Goal: Obtain resource: Download file/media

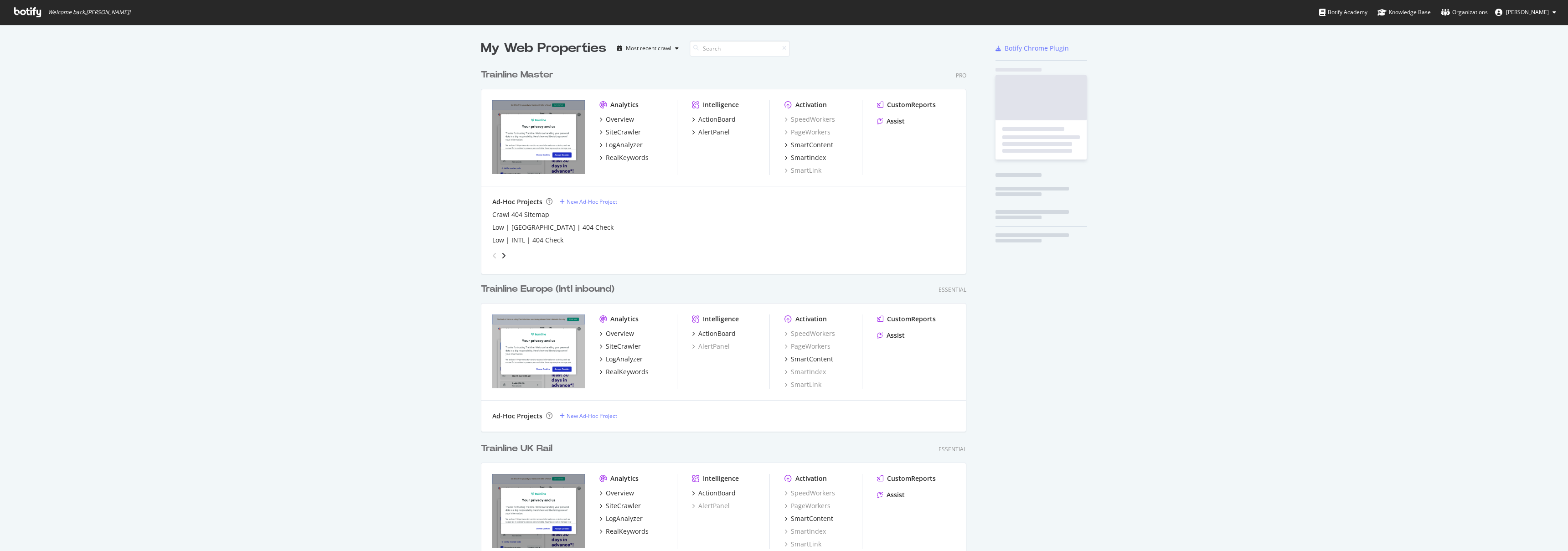
scroll to position [539, 486]
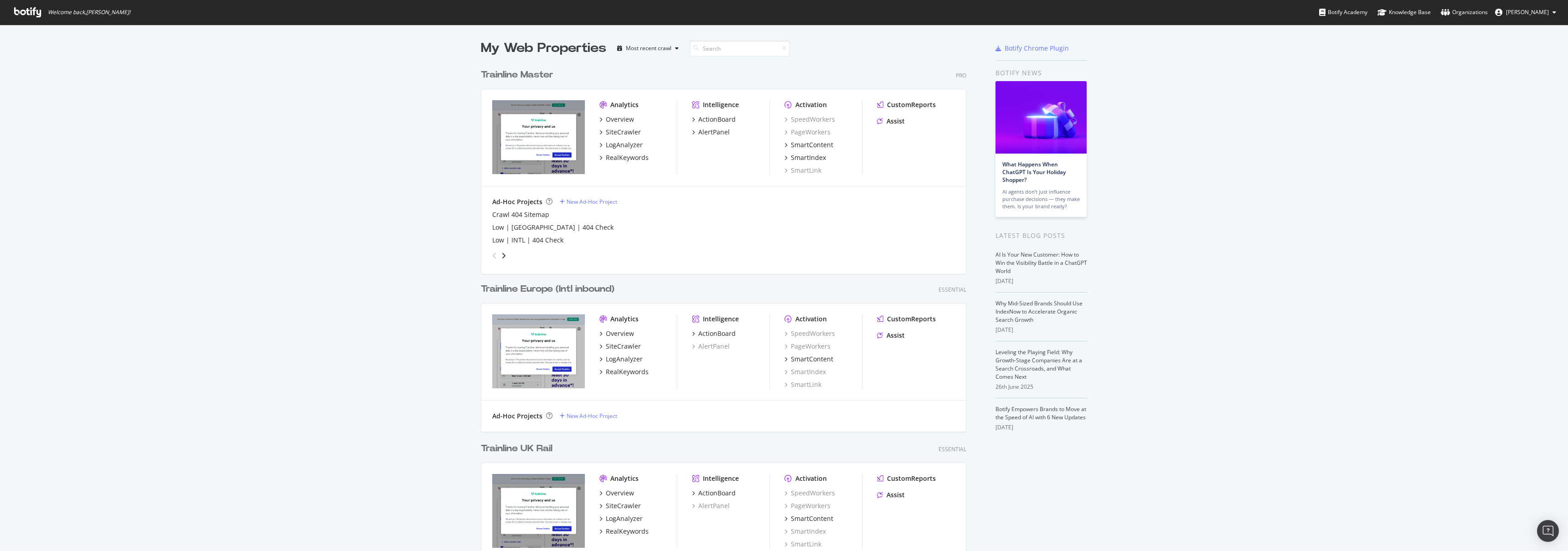
click at [539, 72] on div "Trainline Master" at bounding box center [517, 75] width 72 height 13
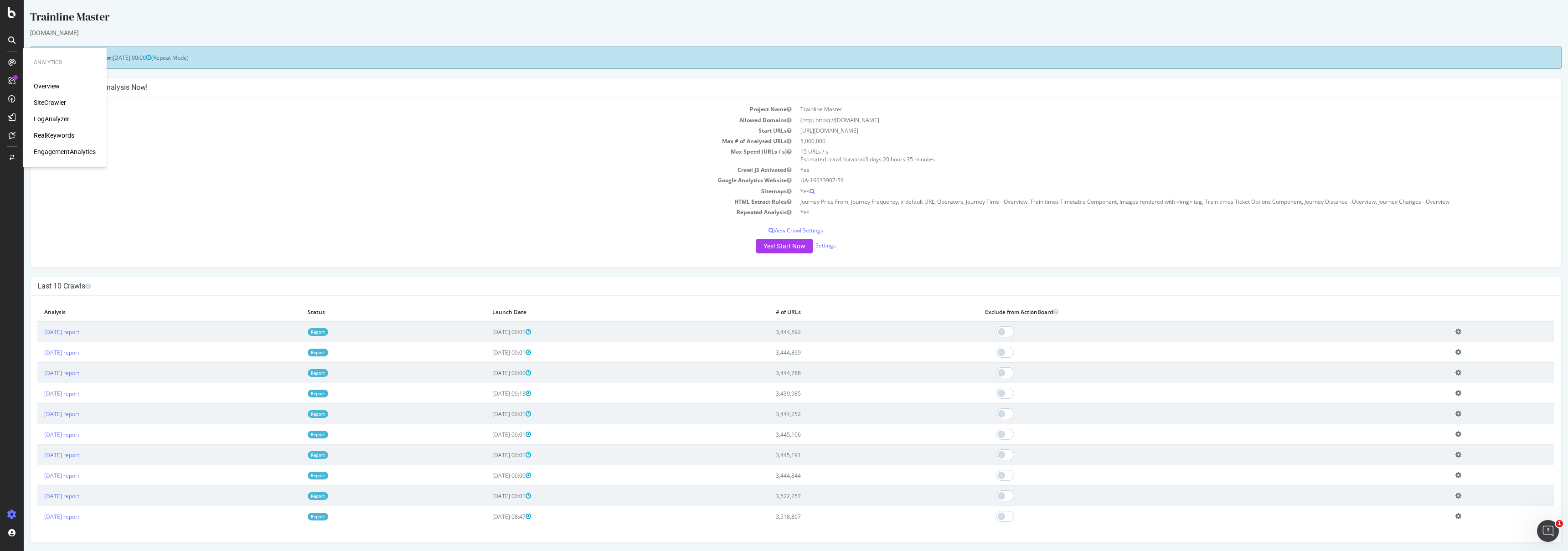
click at [57, 85] on div "Overview" at bounding box center [47, 86] width 26 height 9
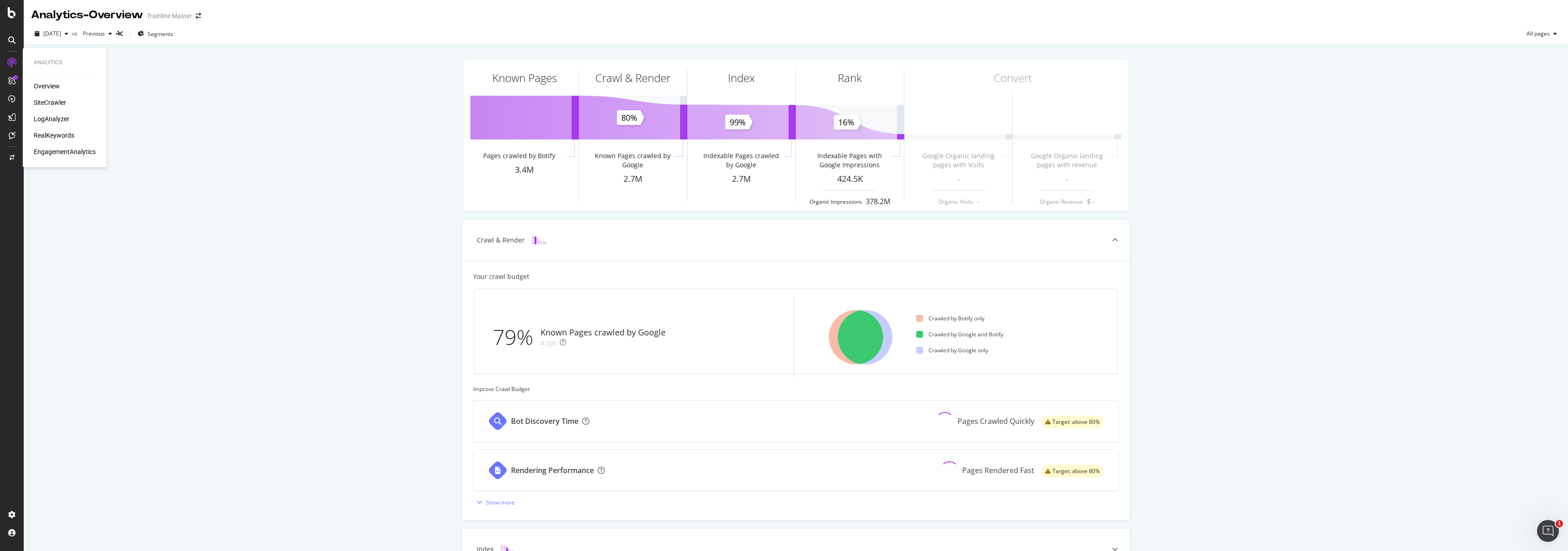
click at [59, 136] on div "RealKeywords" at bounding box center [54, 135] width 40 height 9
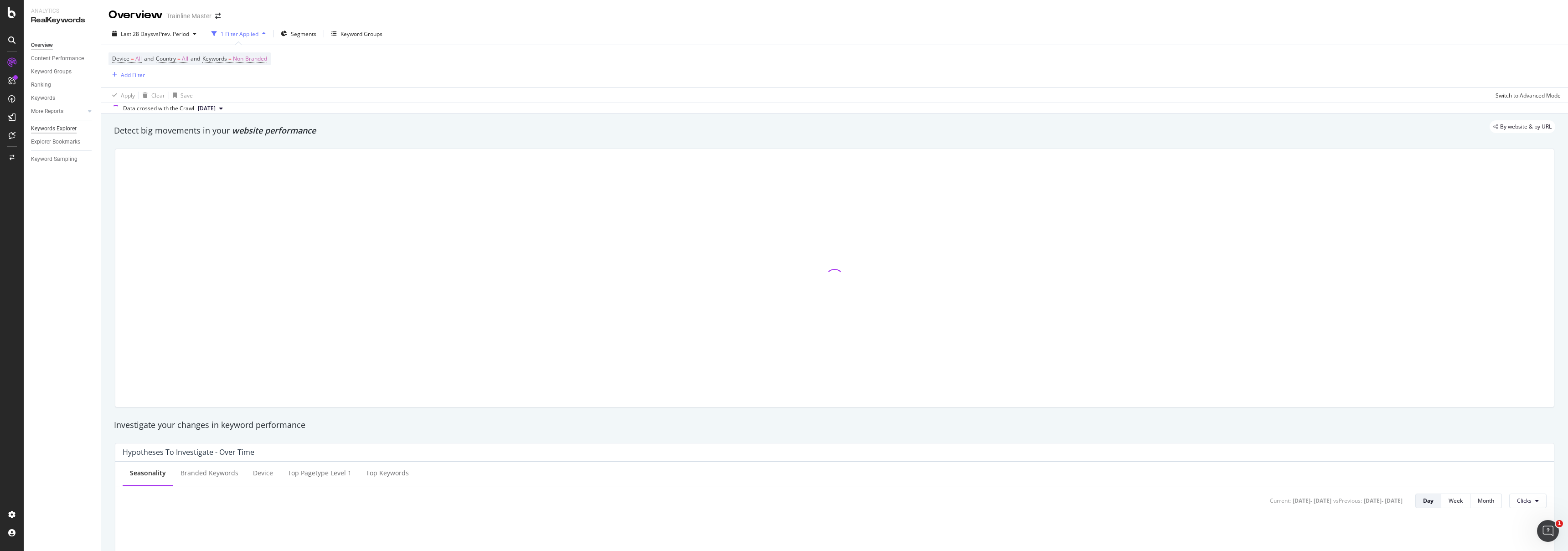
click at [61, 130] on div "Keywords Explorer" at bounding box center [54, 129] width 46 height 9
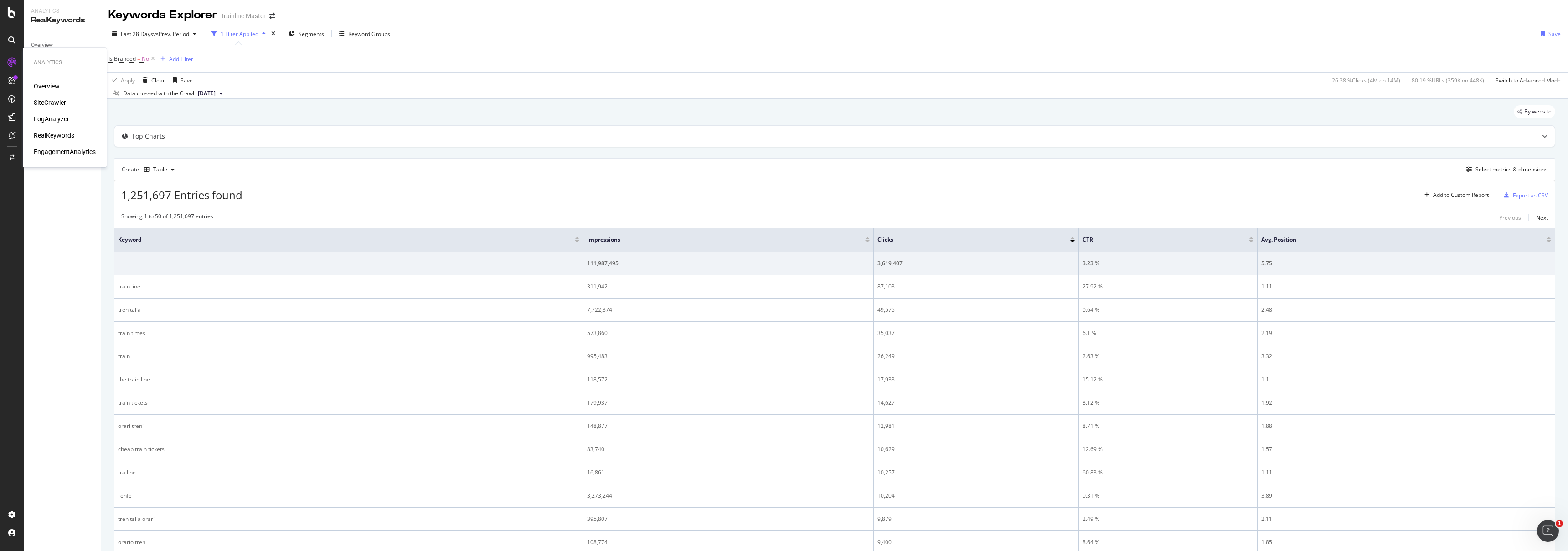
click at [43, 104] on div "SiteCrawler" at bounding box center [50, 102] width 32 height 9
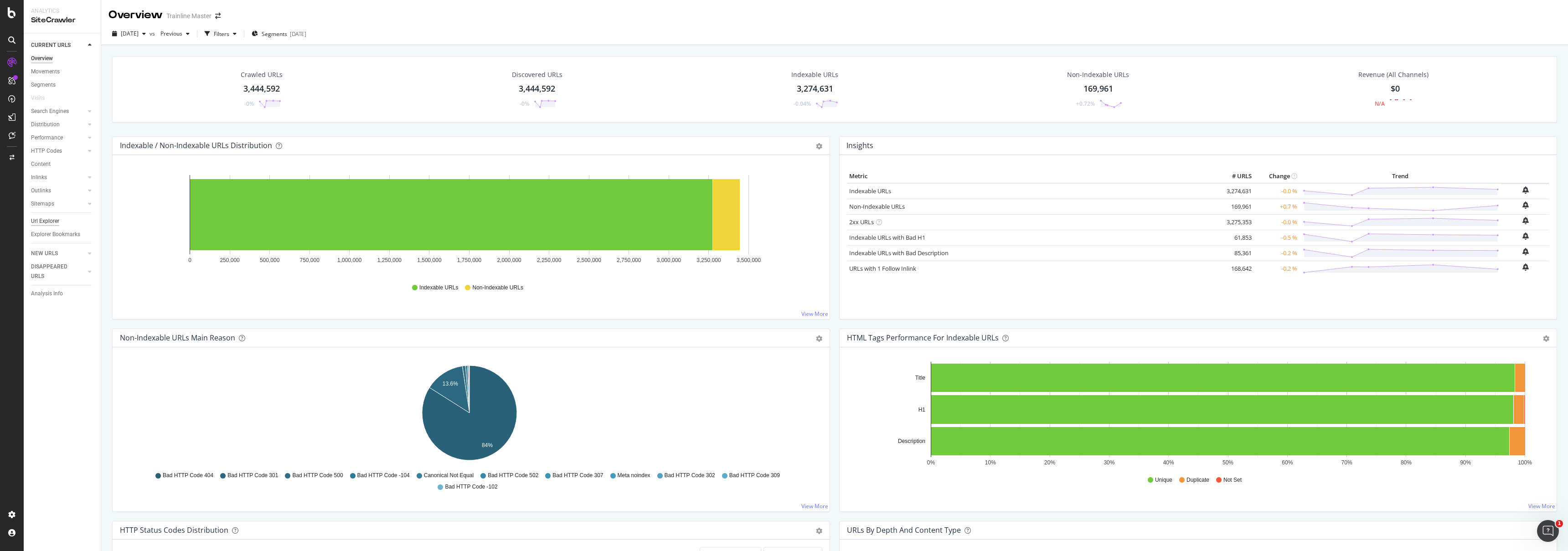
click at [55, 219] on div "Url Explorer" at bounding box center [45, 221] width 28 height 9
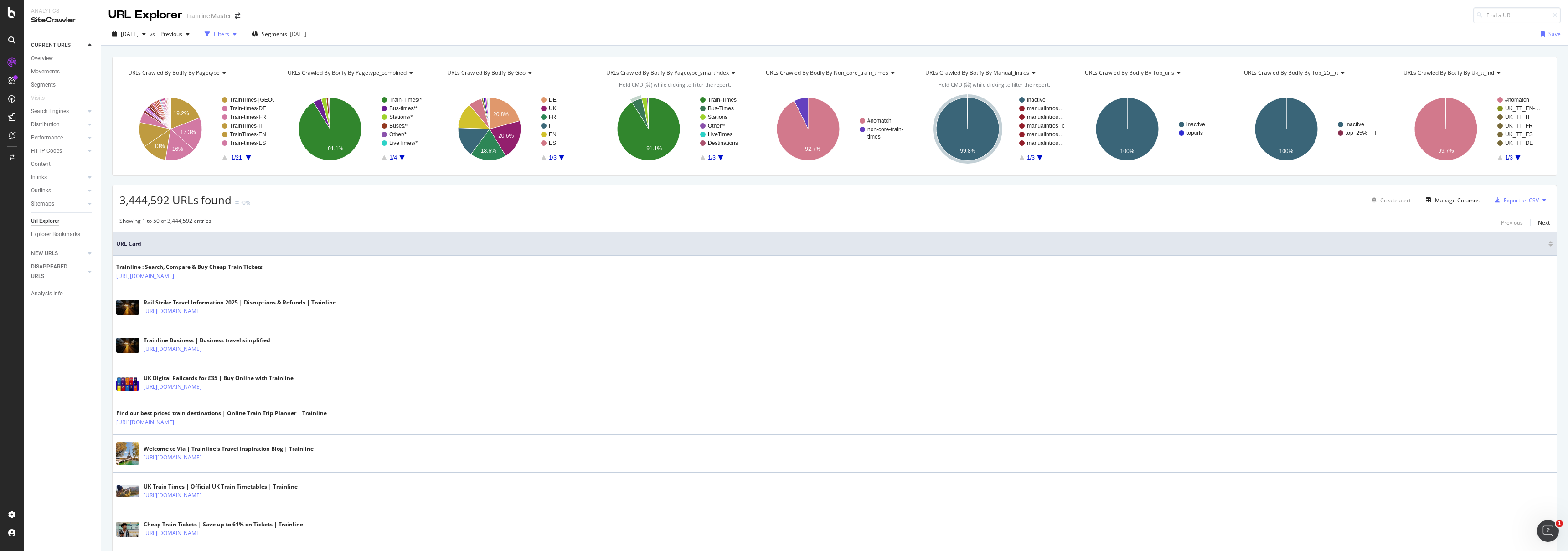
click at [214, 28] on div "button" at bounding box center [208, 35] width 13 height 13
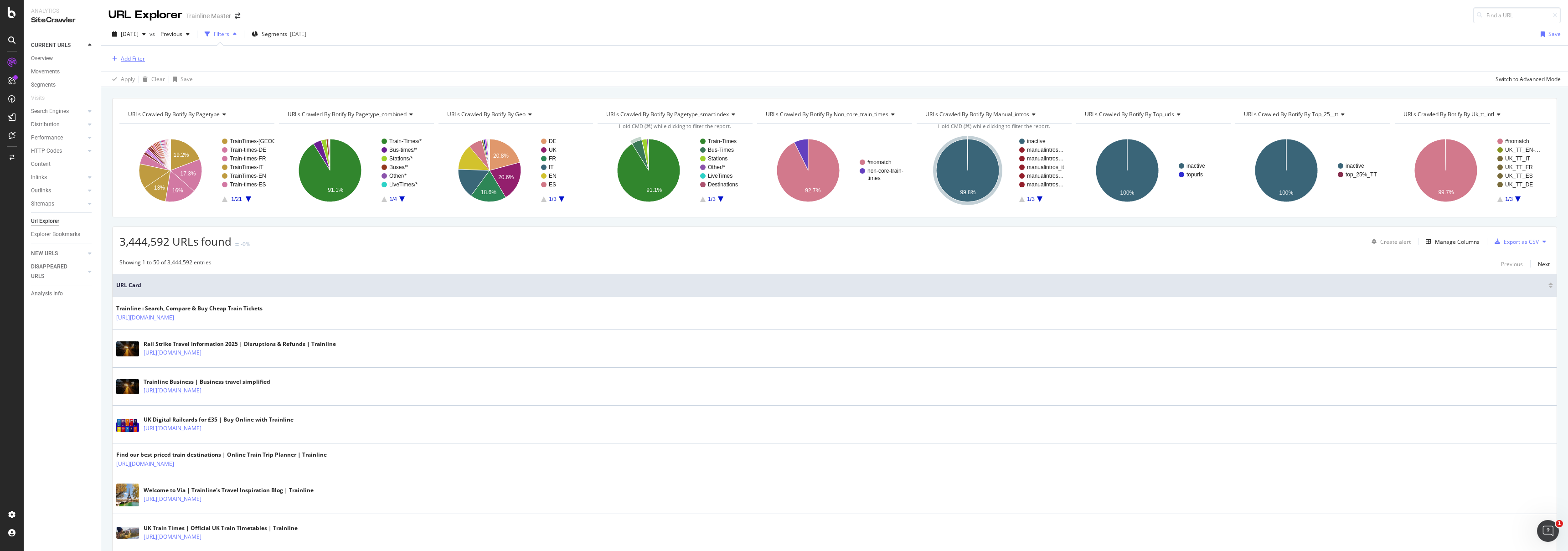
click at [138, 58] on div "Add Filter" at bounding box center [133, 58] width 24 height 8
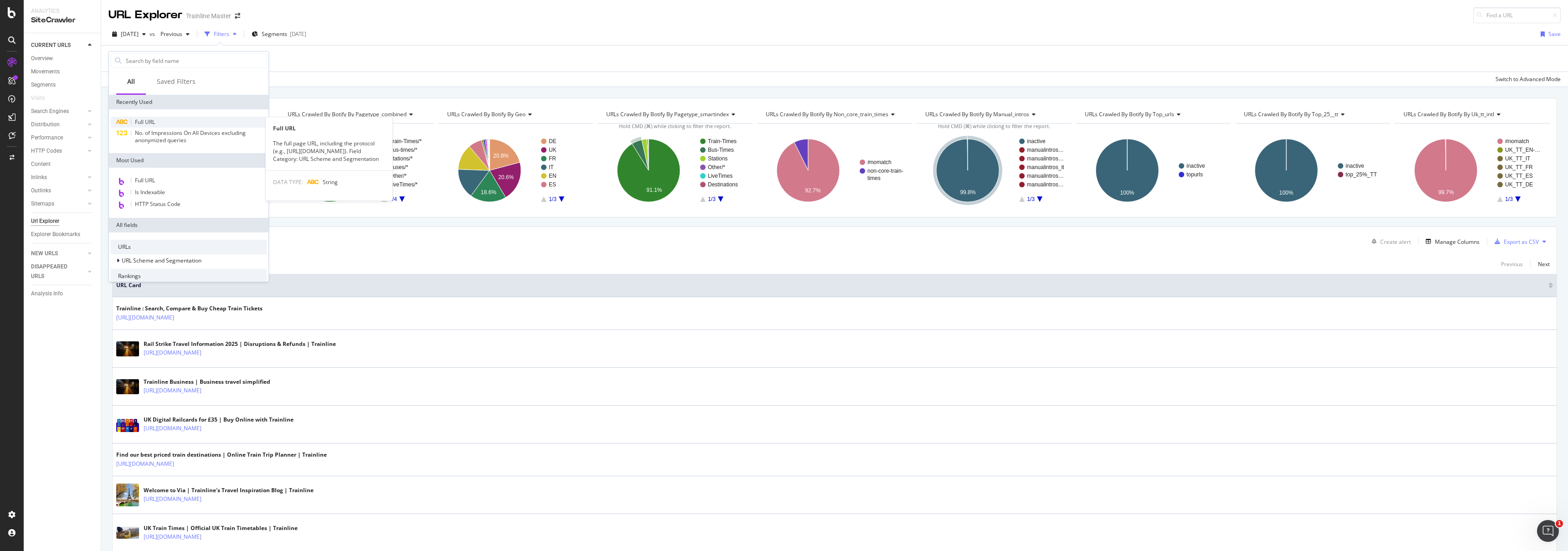
click at [148, 120] on span "Full URL" at bounding box center [145, 122] width 20 height 8
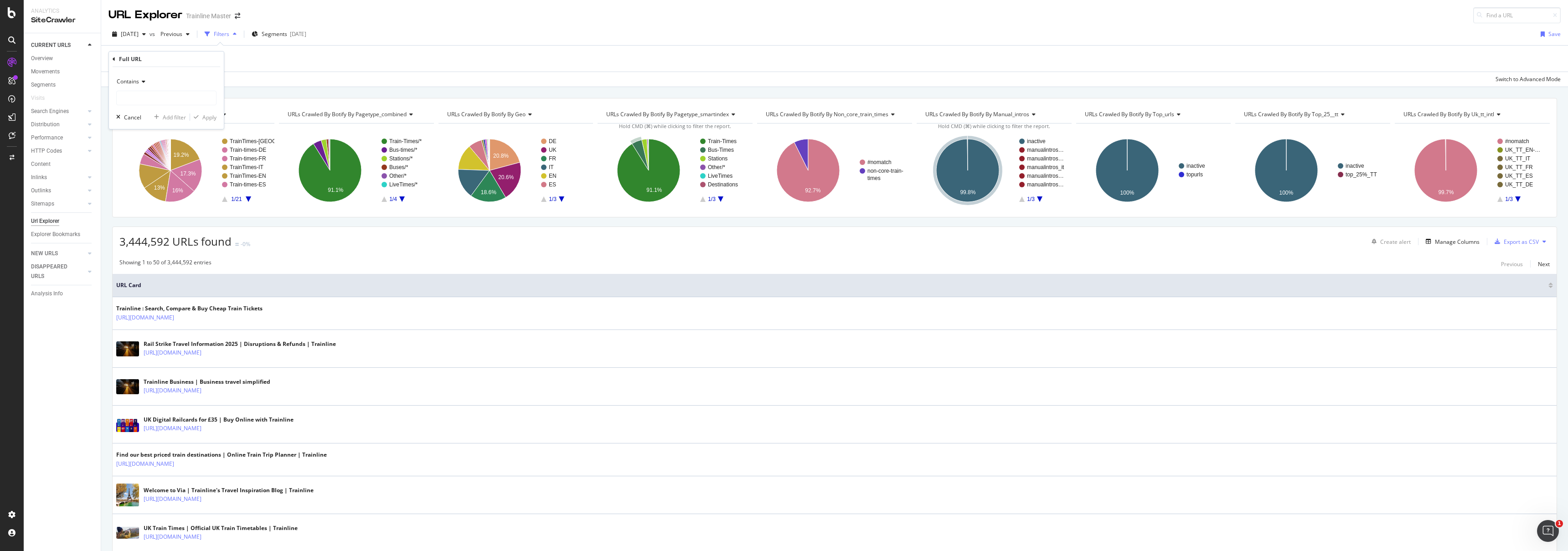
click at [142, 79] on icon at bounding box center [142, 82] width 7 height 6
click at [179, 76] on div "Contains" at bounding box center [166, 82] width 101 height 15
click at [160, 97] on input "text" at bounding box center [166, 99] width 100 height 15
type input "[URL][DOMAIN_NAME]"
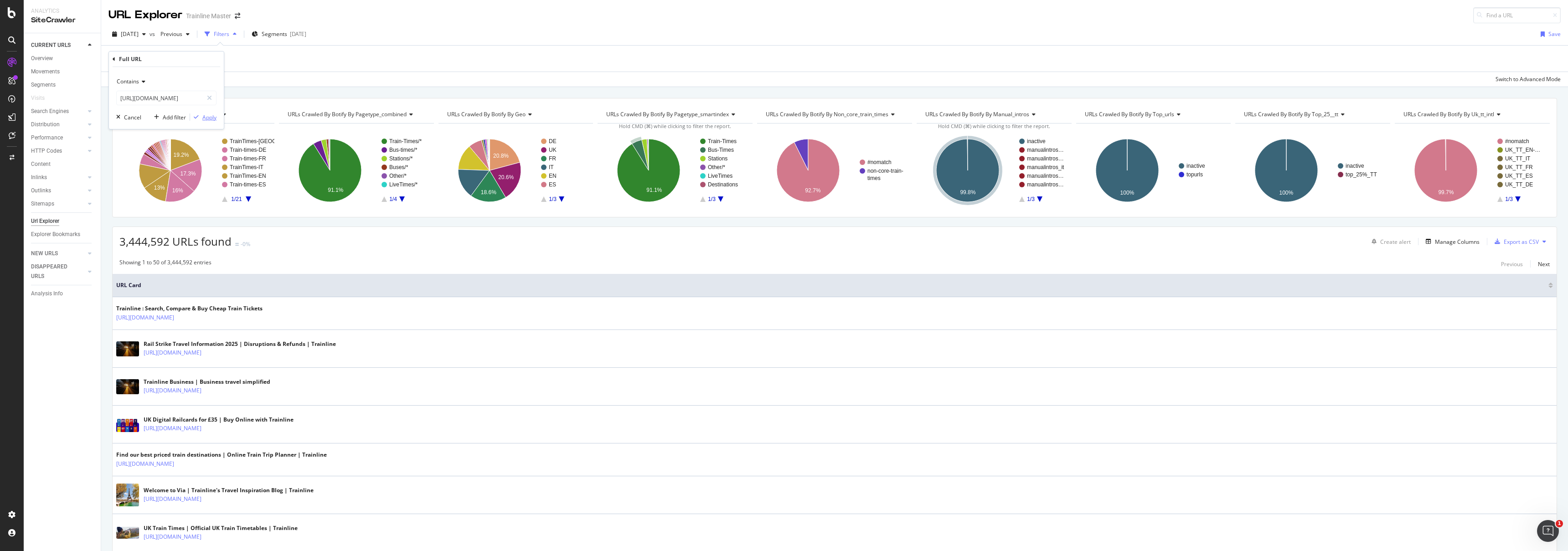
click at [210, 115] on div "Apply" at bounding box center [209, 117] width 14 height 8
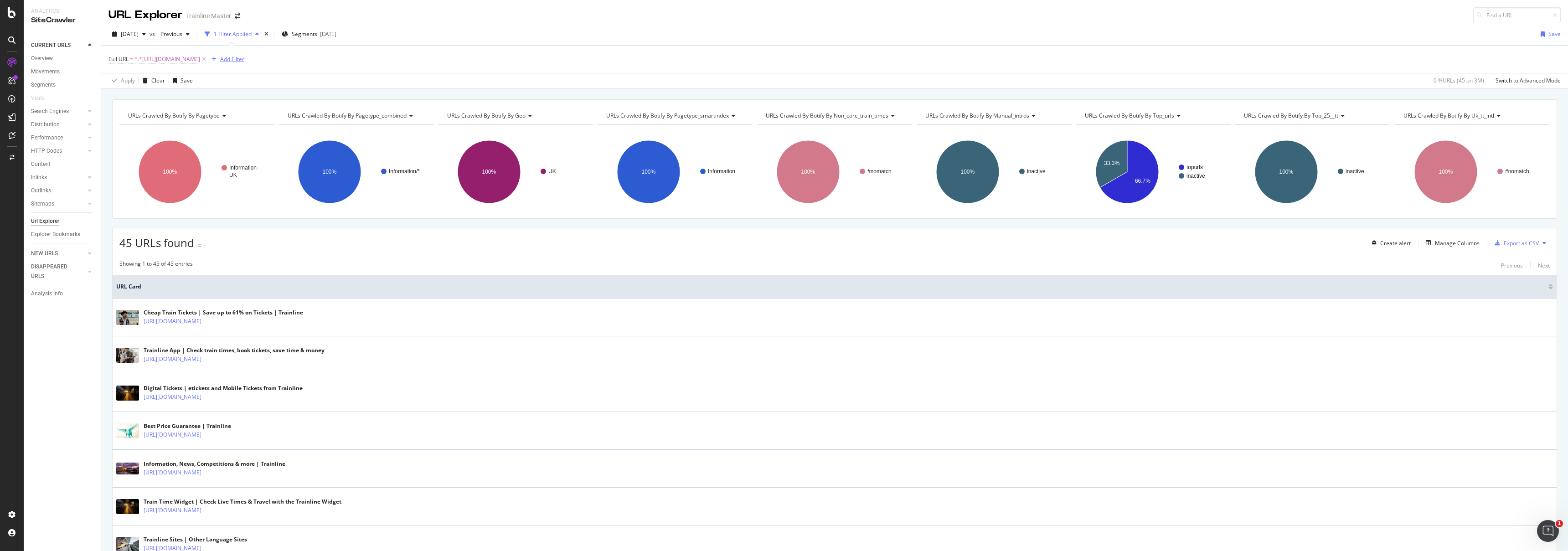
click at [244, 60] on div "Add Filter" at bounding box center [232, 59] width 24 height 8
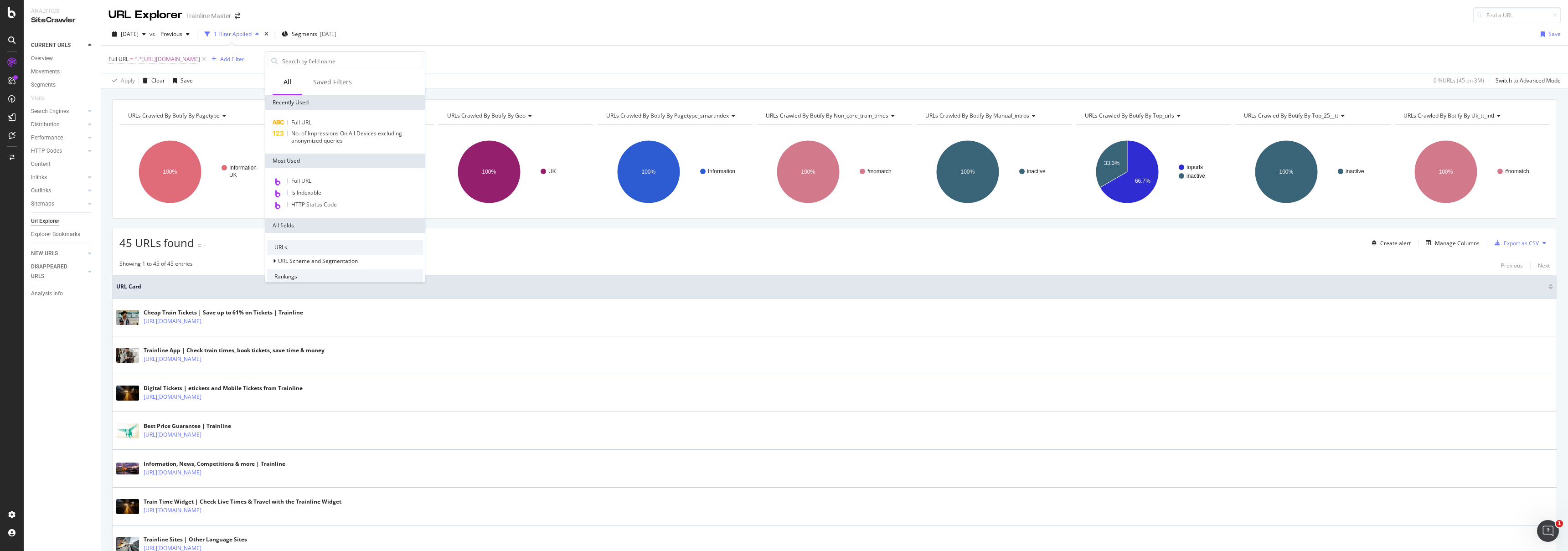
click at [305, 116] on div "Full URL No. of Impressions On All Devices excluding anonymized queries" at bounding box center [345, 131] width 160 height 44
click at [305, 120] on span "Full URL" at bounding box center [301, 122] width 20 height 8
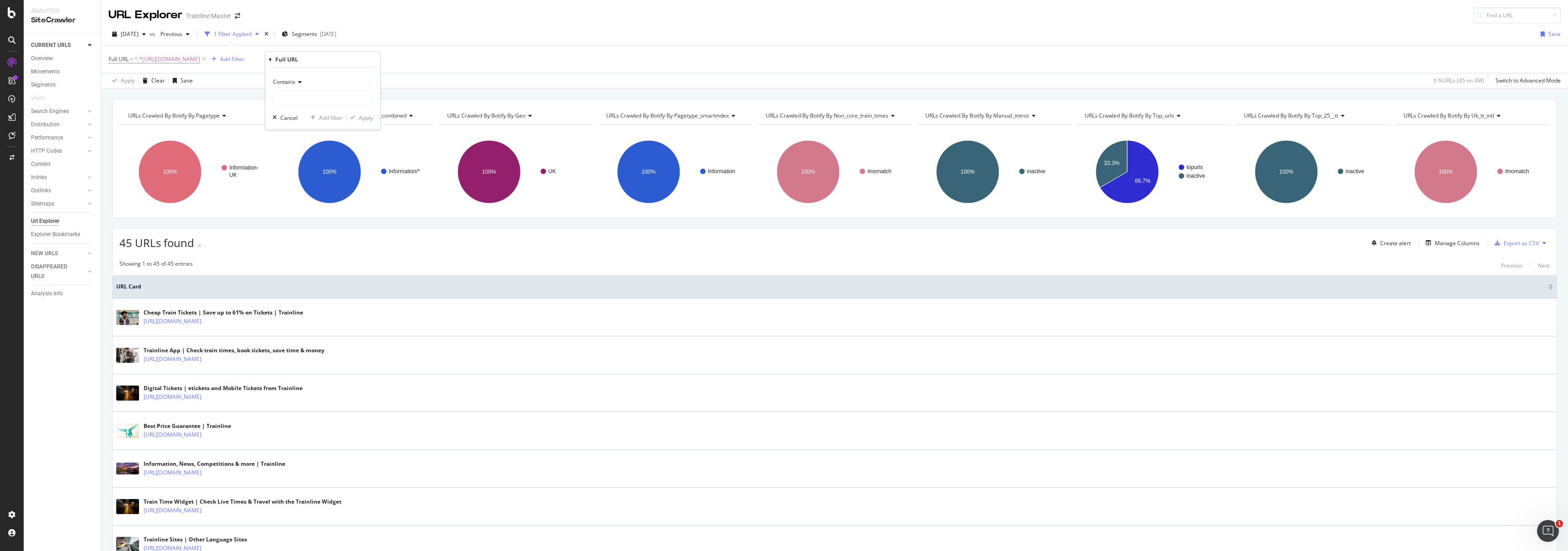
click at [309, 84] on div "Contains" at bounding box center [322, 83] width 101 height 15
click at [293, 82] on span "Contains" at bounding box center [285, 82] width 23 height 8
click at [306, 96] on input "text" at bounding box center [323, 99] width 100 height 15
type input "[URL][DOMAIN_NAME]"
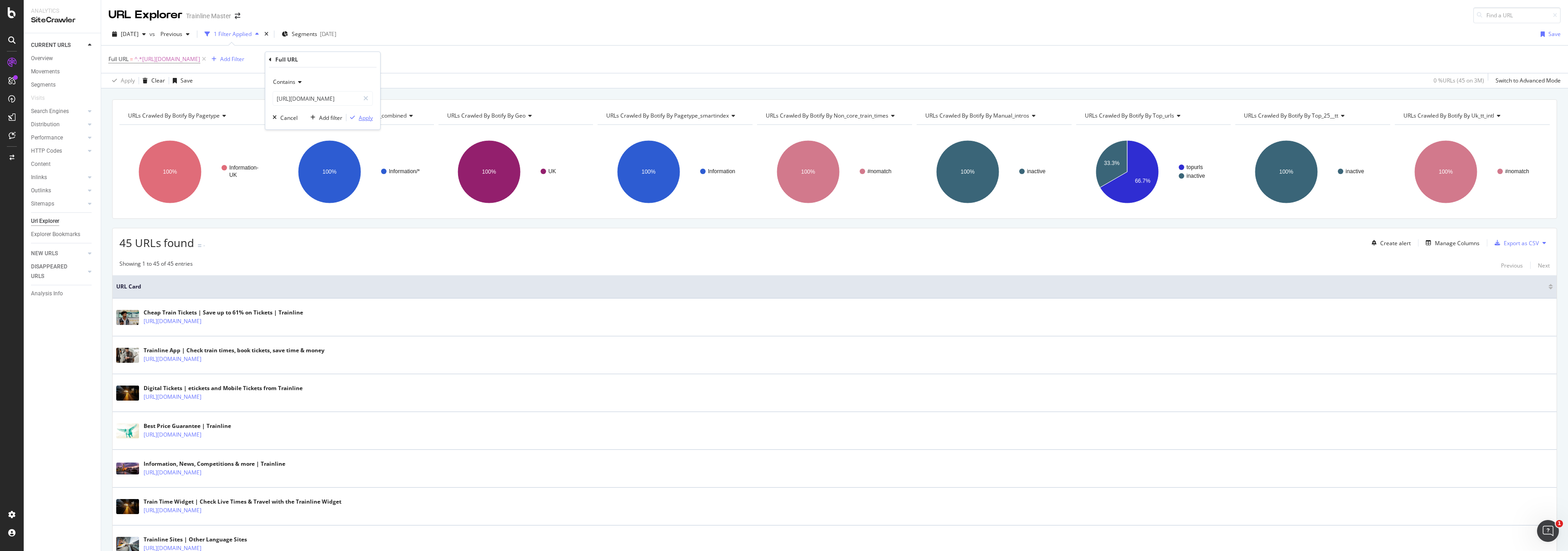
click at [360, 117] on div "Apply" at bounding box center [365, 117] width 14 height 8
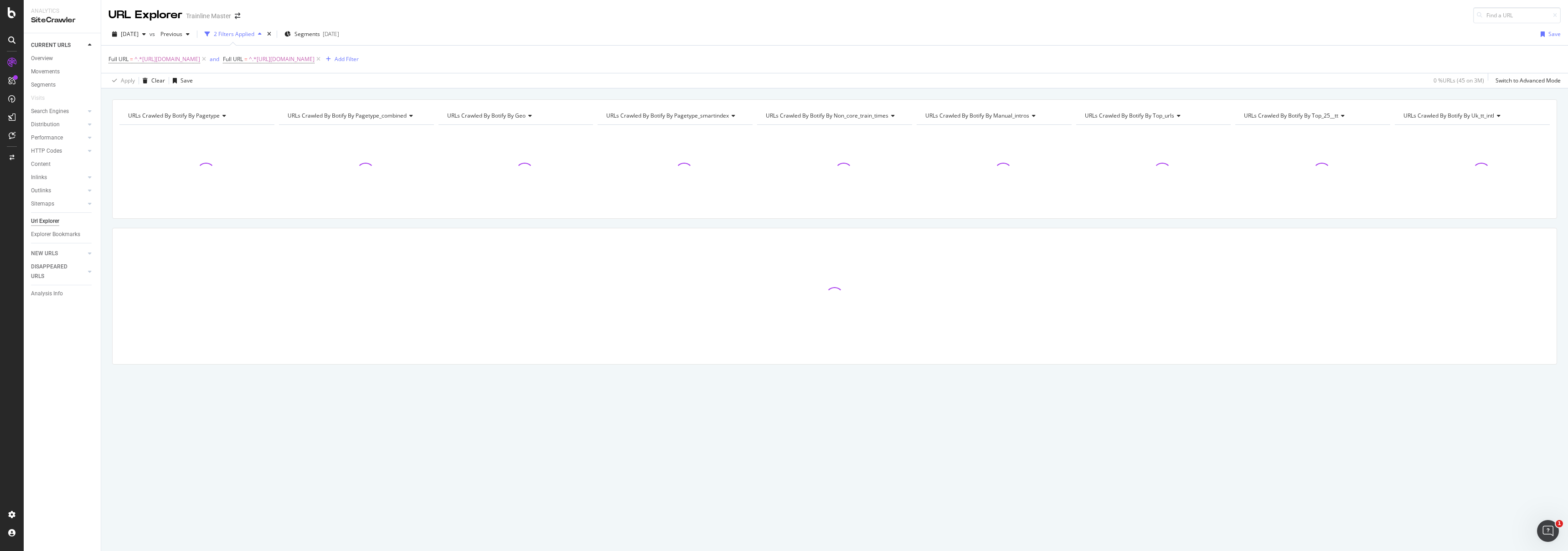
click at [223, 54] on span "and" at bounding box center [215, 59] width 15 height 13
click at [219, 59] on div "and" at bounding box center [214, 59] width 9 height 8
click at [320, 33] on span "Segments" at bounding box center [306, 34] width 25 height 8
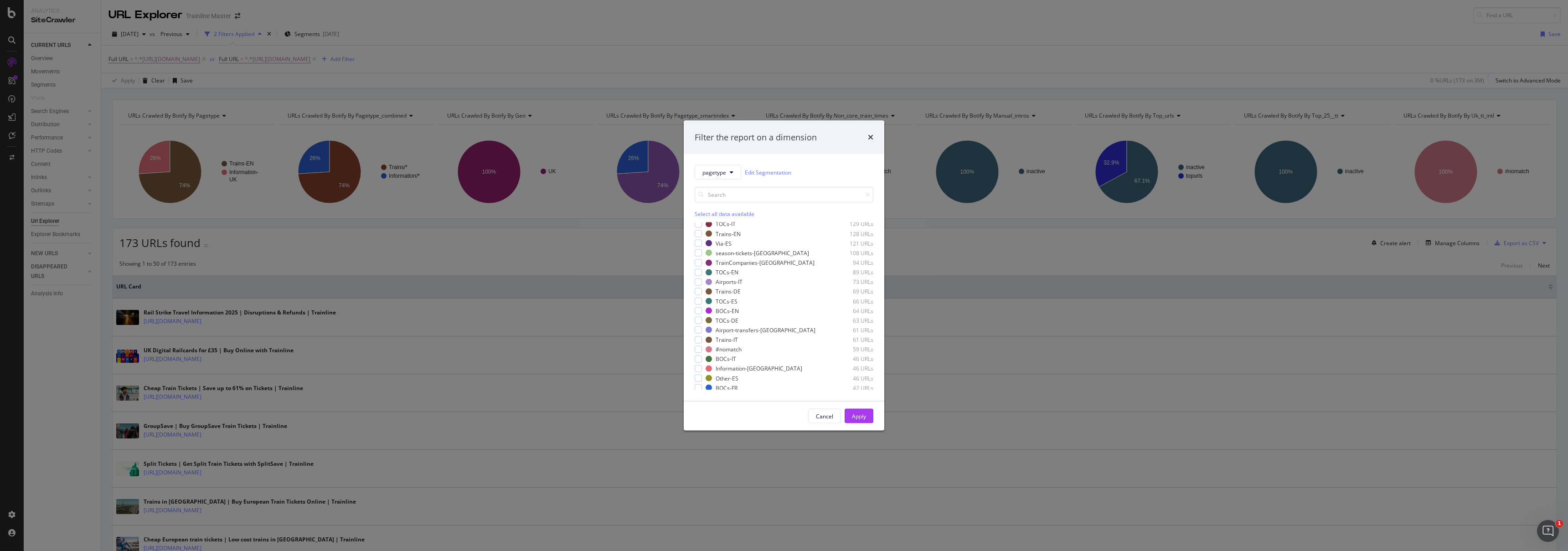
scroll to position [497, 0]
click at [870, 134] on icon "times" at bounding box center [871, 137] width 6 height 8
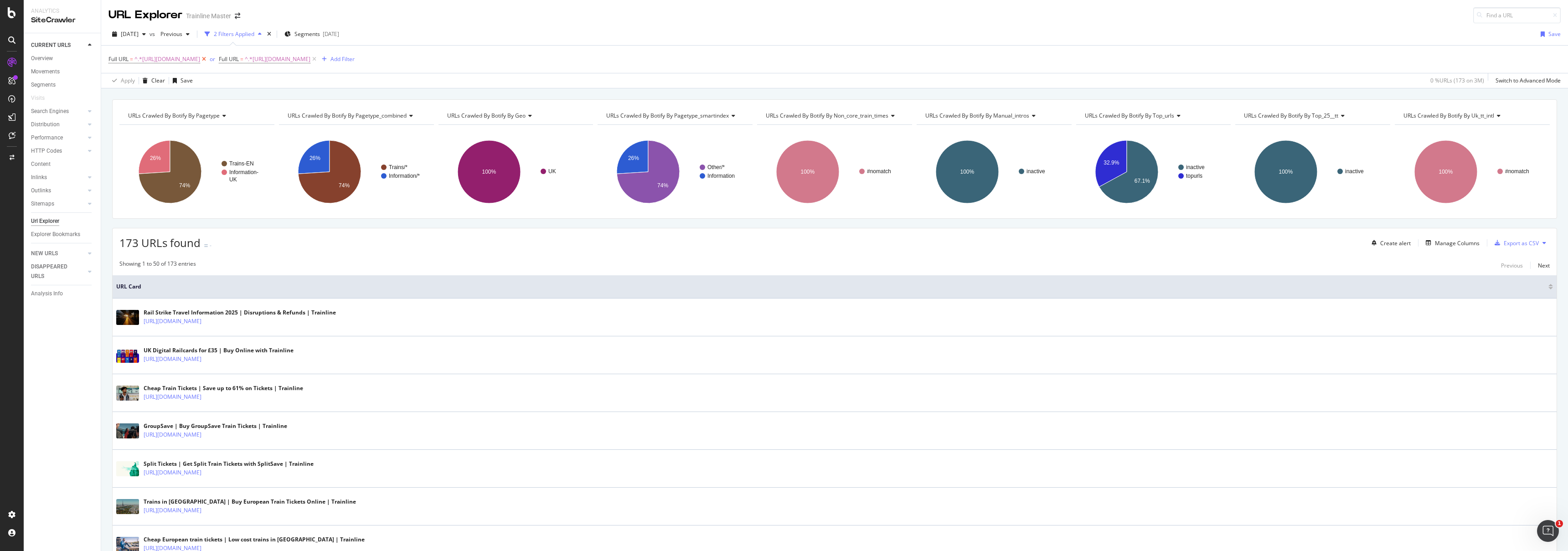
click at [208, 61] on icon at bounding box center [204, 59] width 8 height 9
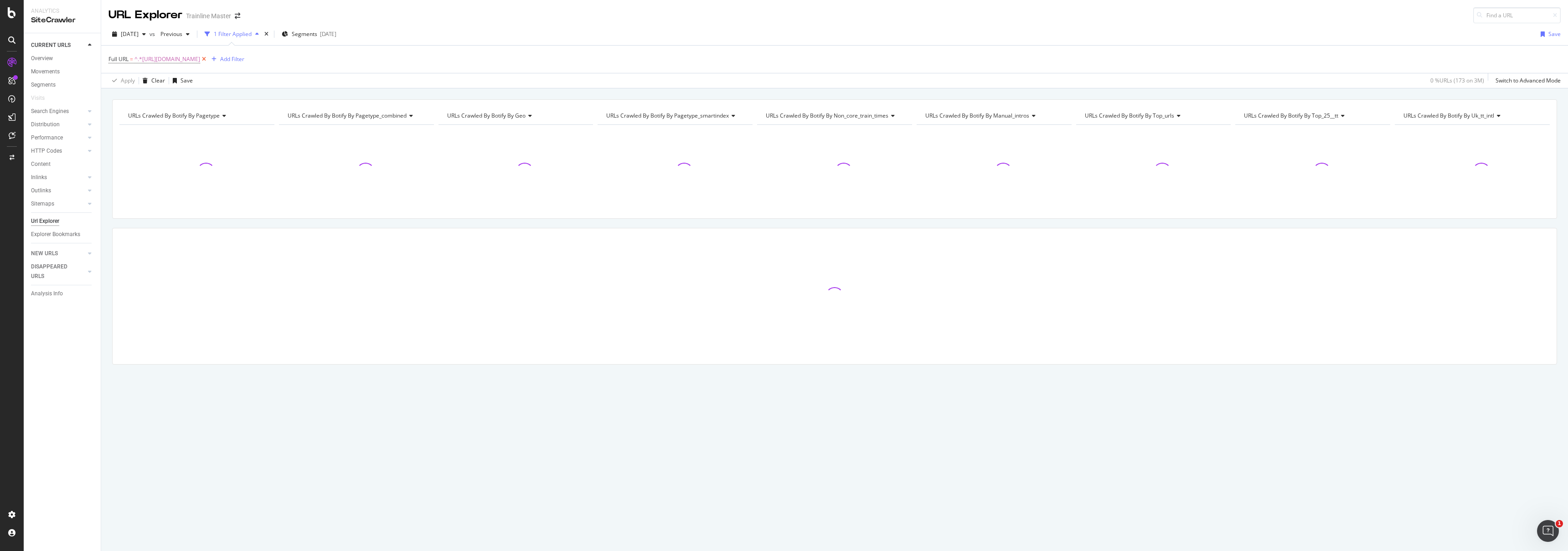
click at [208, 60] on icon at bounding box center [204, 59] width 8 height 9
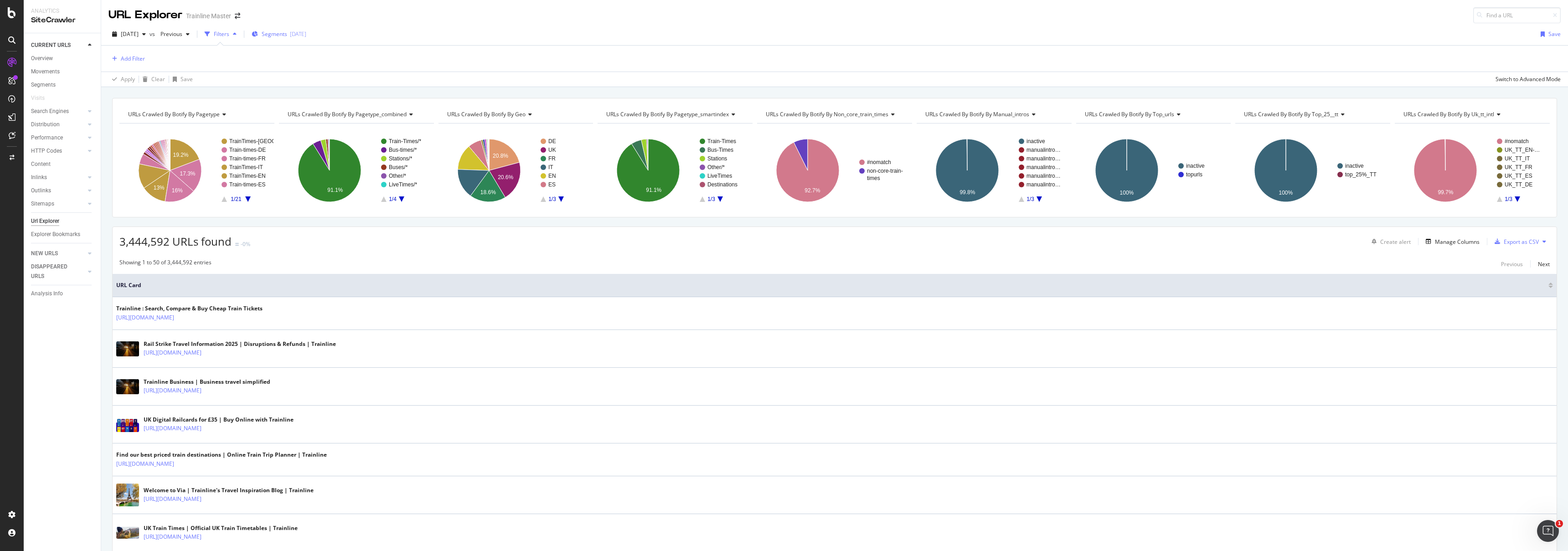
click at [287, 32] on span "Segments" at bounding box center [274, 34] width 25 height 8
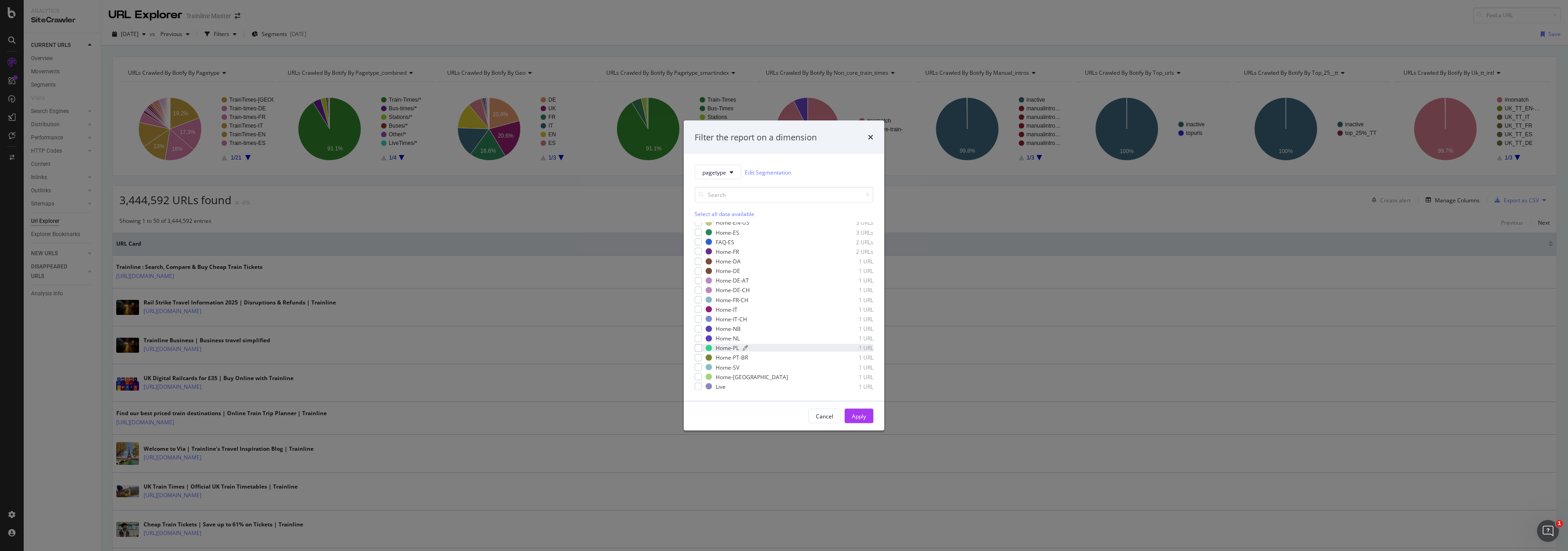
scroll to position [1046, 0]
click at [697, 368] on div "modal" at bounding box center [699, 367] width 8 height 8
click at [697, 385] on div "modal" at bounding box center [699, 386] width 8 height 8
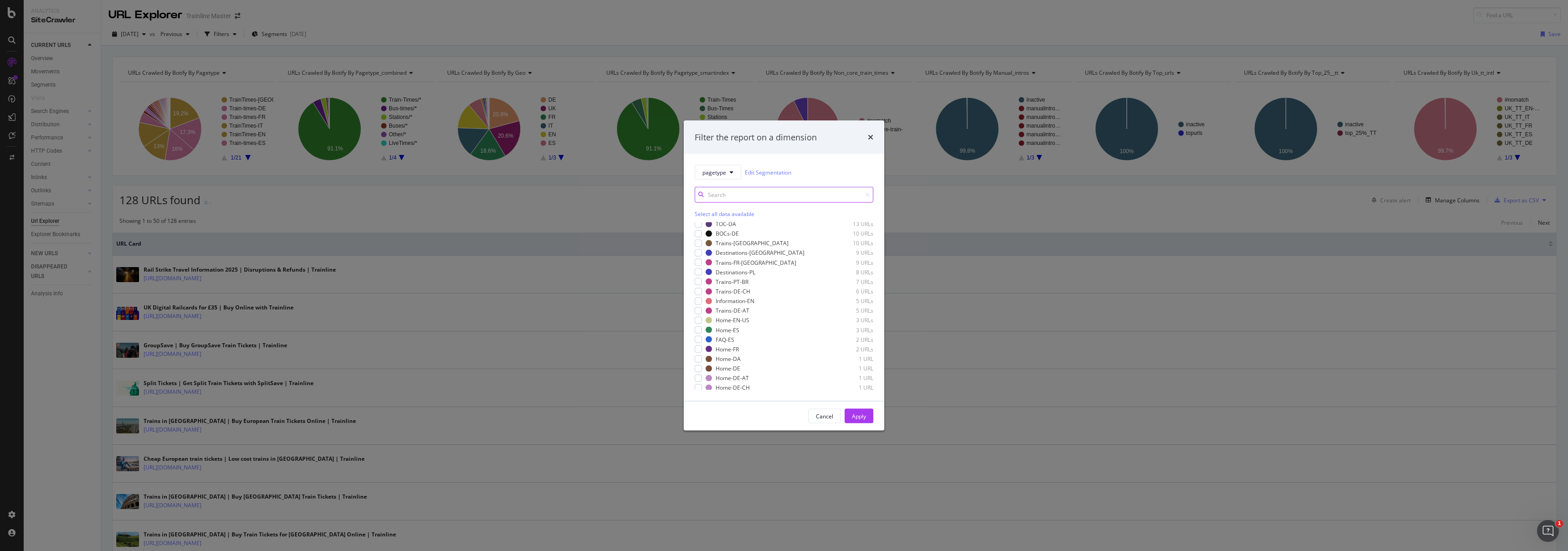
click at [724, 202] on input "modal" at bounding box center [784, 194] width 179 height 16
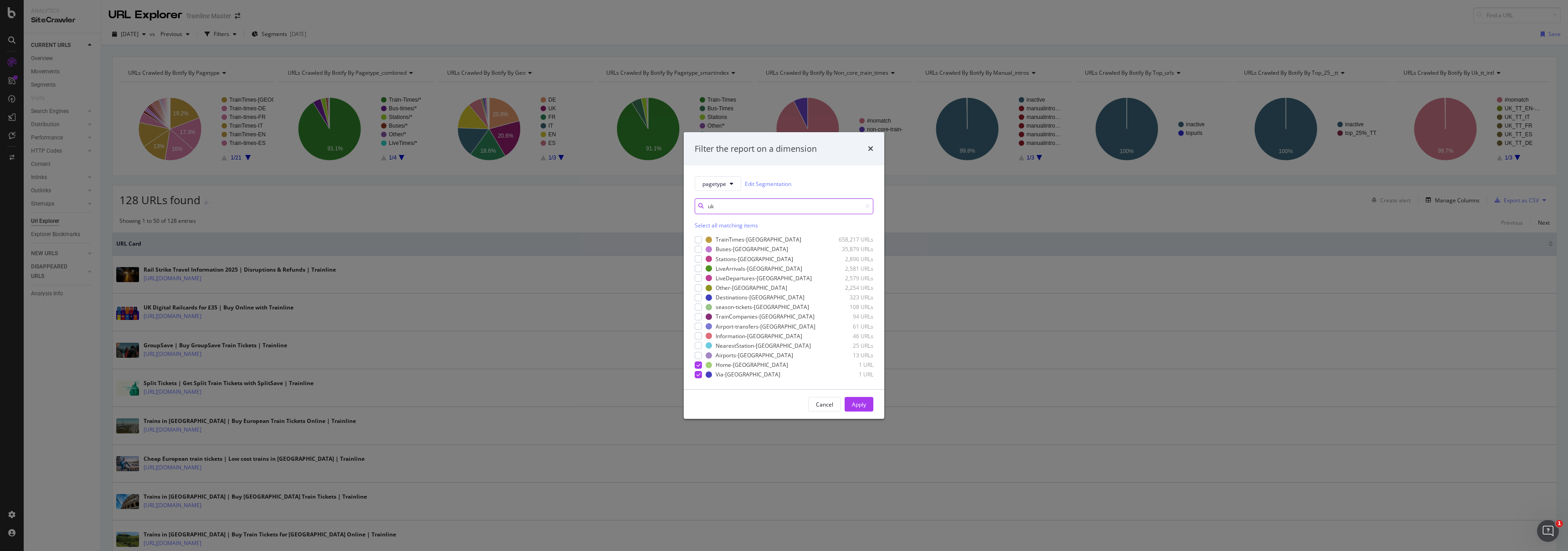
scroll to position [0, 0]
type input "uk"
click at [700, 287] on div "modal" at bounding box center [699, 288] width 8 height 8
click at [699, 298] on div "modal" at bounding box center [699, 298] width 8 height 8
click at [698, 303] on div "modal" at bounding box center [699, 307] width 8 height 8
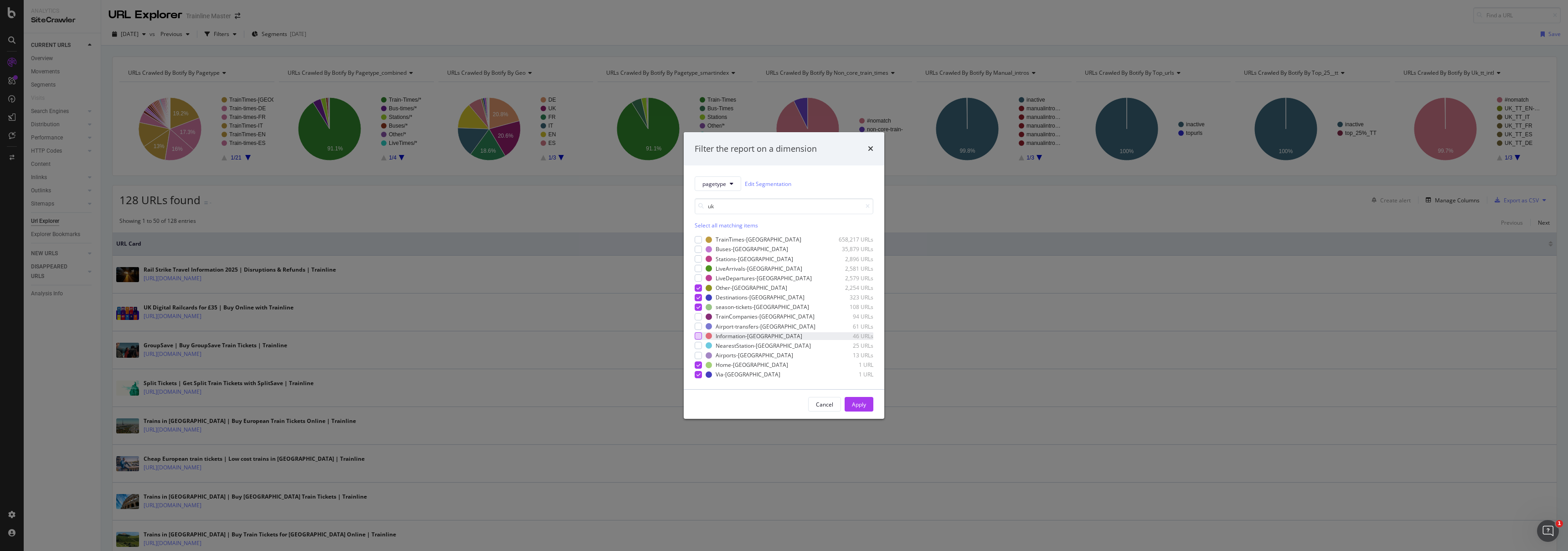
click at [700, 334] on div "modal" at bounding box center [699, 336] width 8 height 8
click at [864, 409] on div "Apply" at bounding box center [859, 404] width 14 height 14
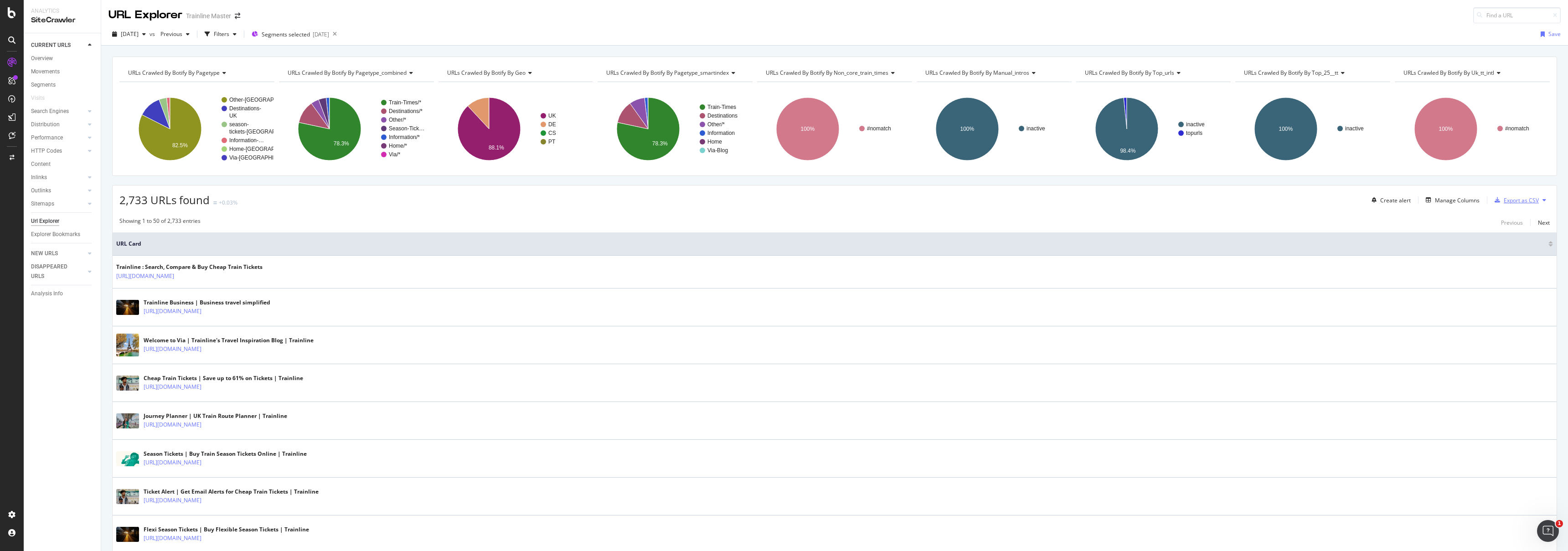
click at [1524, 200] on div "Export as CSV" at bounding box center [1521, 200] width 35 height 8
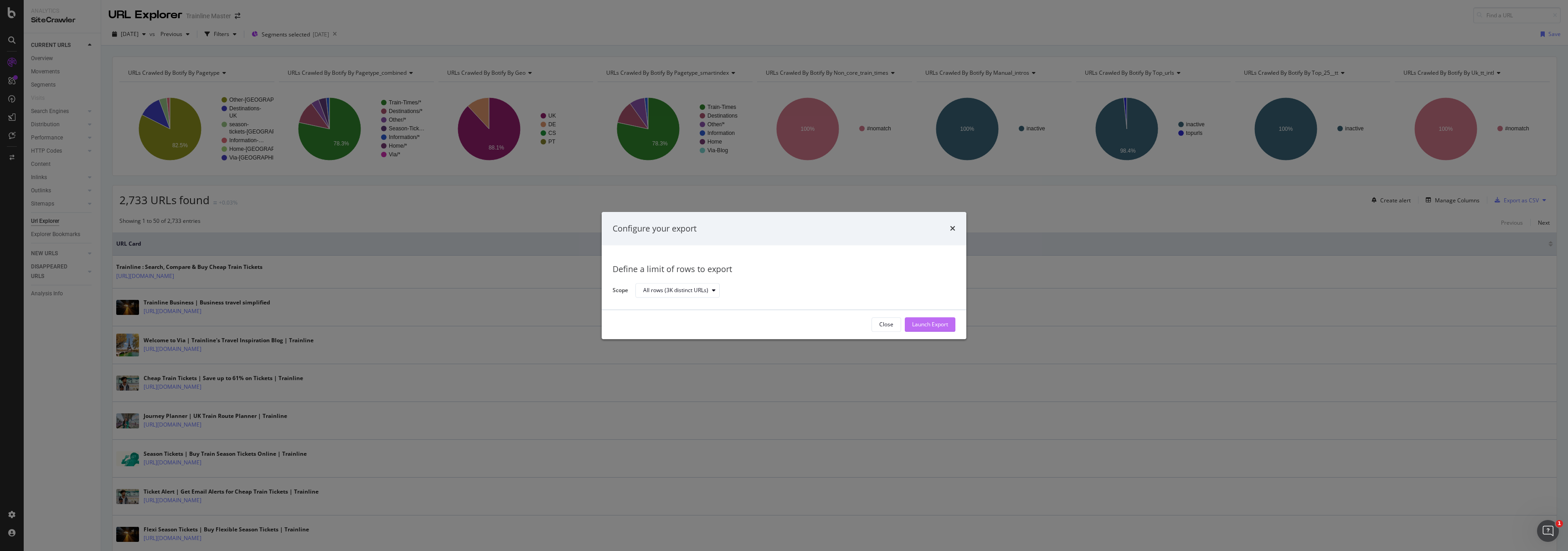
click at [918, 325] on div "Launch Export" at bounding box center [930, 325] width 36 height 8
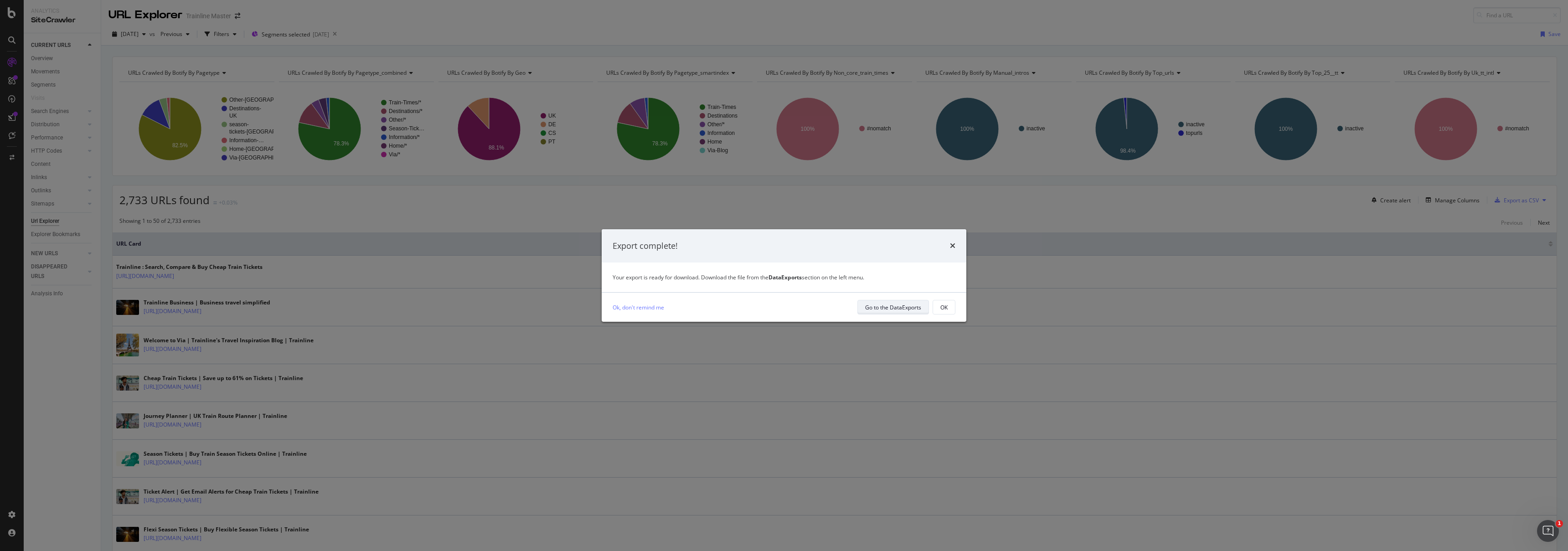
click at [908, 313] on div "Go to the DataExports" at bounding box center [893, 307] width 56 height 13
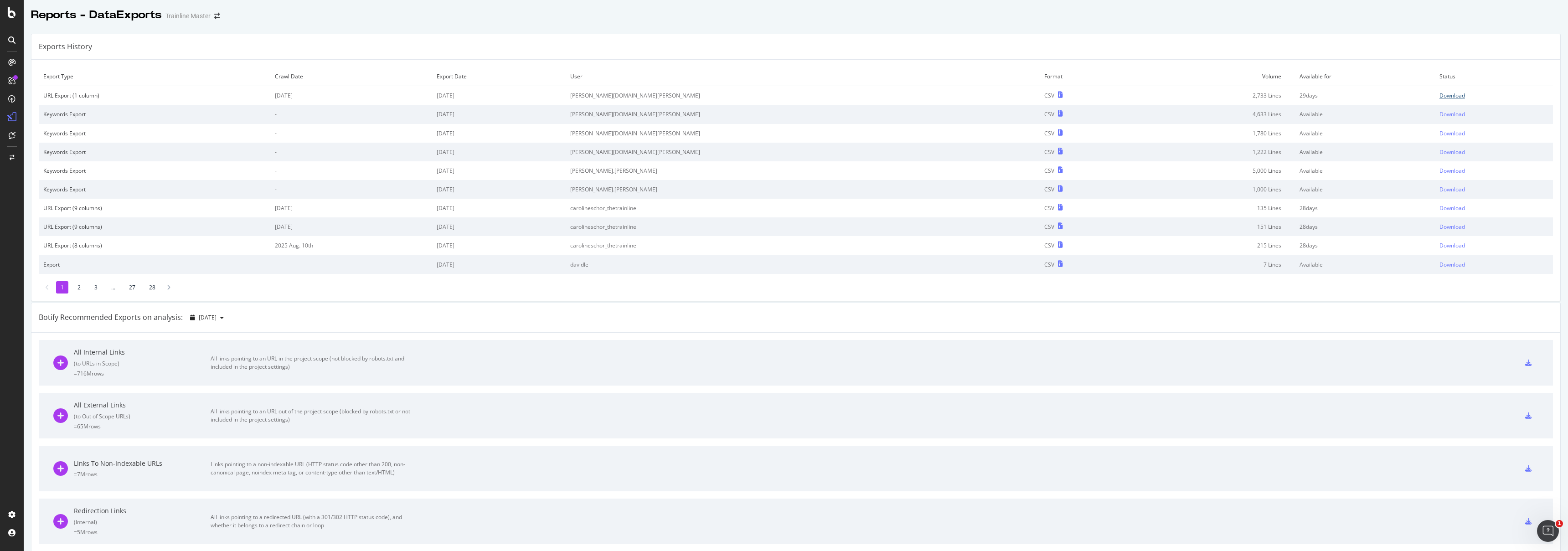
click at [1439, 94] on div "Download" at bounding box center [1452, 96] width 25 height 8
click at [13, 61] on icon at bounding box center [12, 63] width 8 height 8
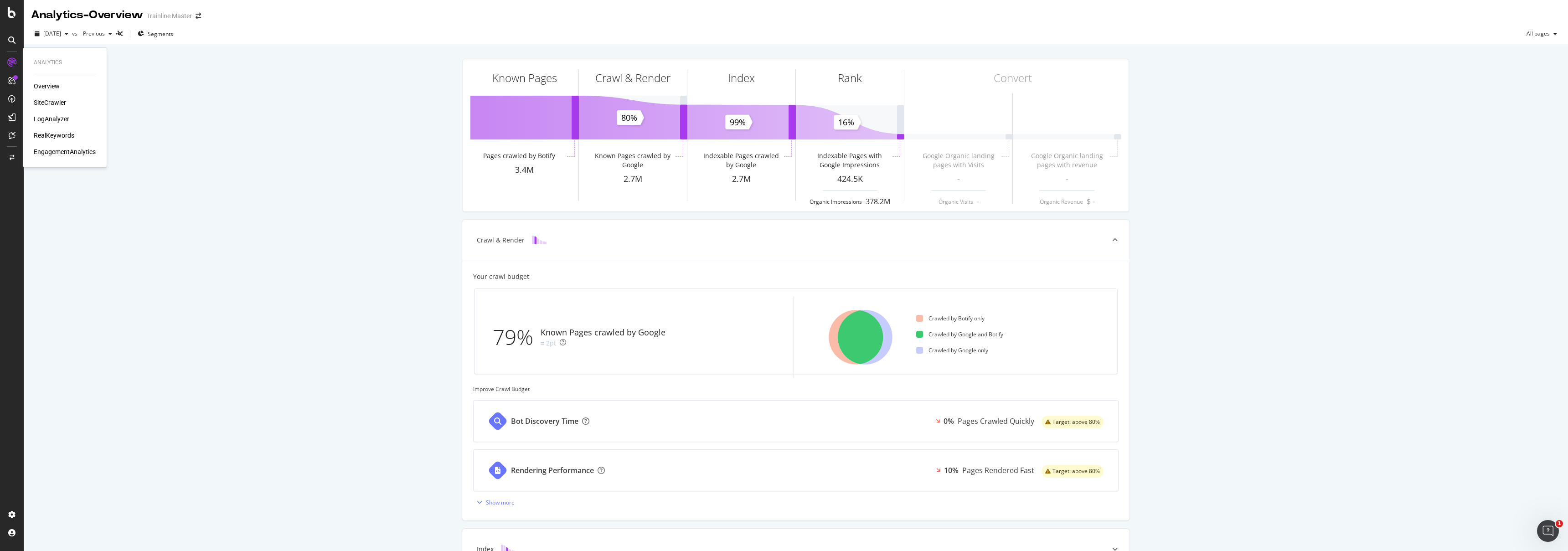
click at [44, 86] on div "Overview" at bounding box center [47, 86] width 26 height 9
click at [45, 97] on div "Overview SiteCrawler LogAnalyzer RealKeywords EngagementAnalytics" at bounding box center [65, 119] width 62 height 75
click at [45, 101] on div "SiteCrawler" at bounding box center [50, 102] width 32 height 9
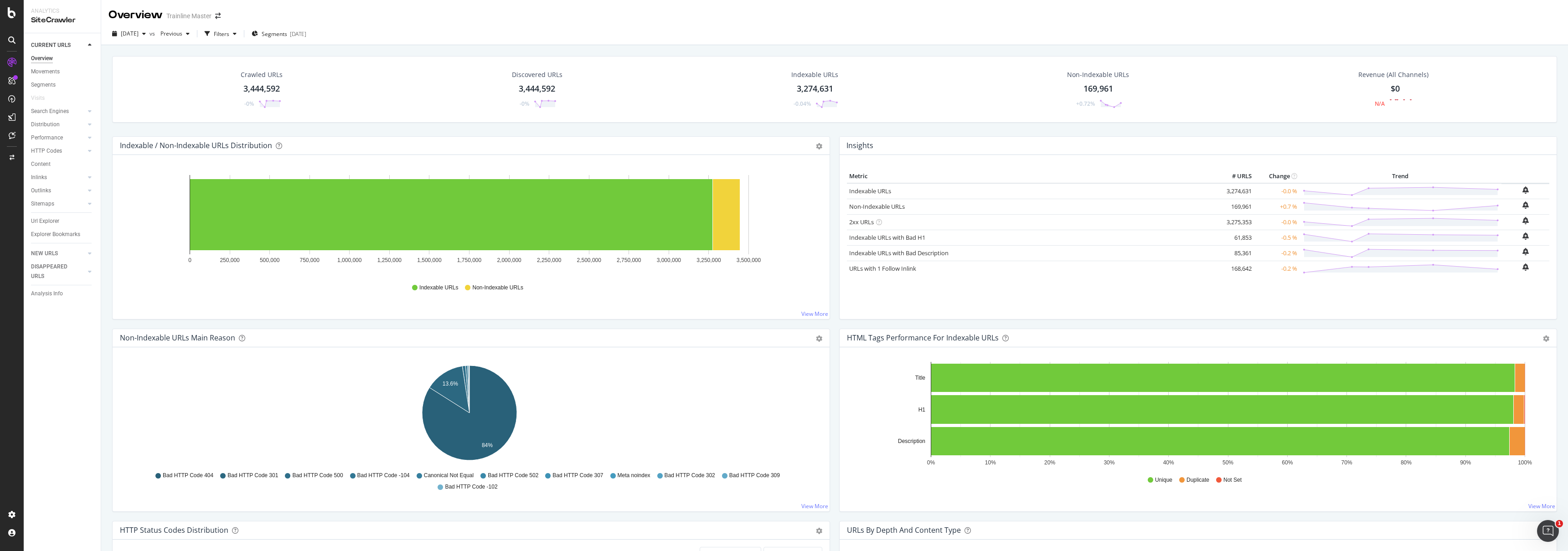
drag, startPoint x: 55, startPoint y: 222, endPoint x: 317, endPoint y: 235, distance: 262.3
click at [55, 222] on div "Url Explorer" at bounding box center [45, 221] width 28 height 9
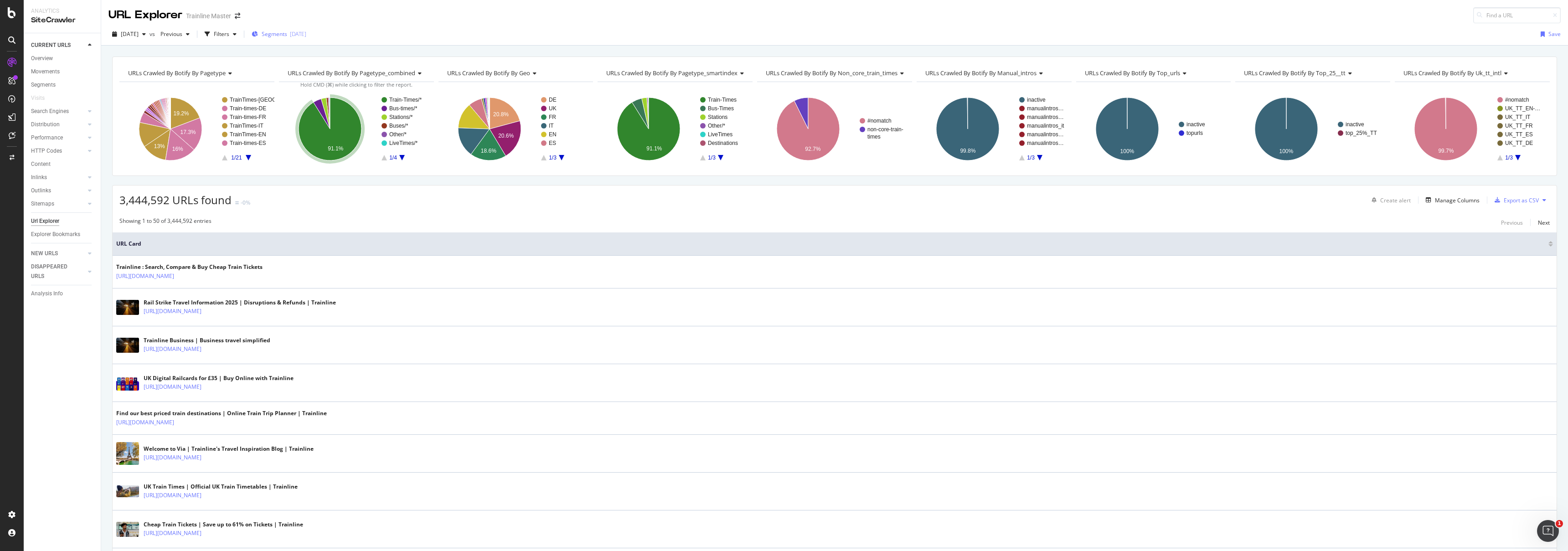
click at [306, 35] on div "[DATE]" at bounding box center [298, 34] width 16 height 8
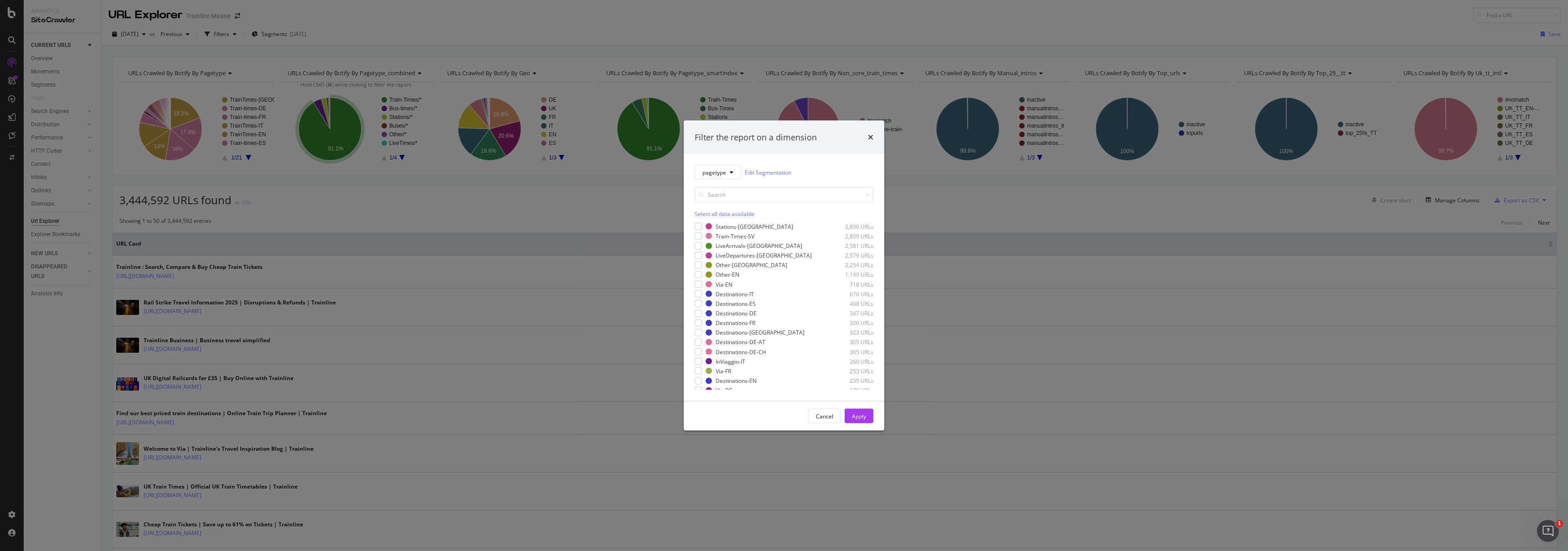
scroll to position [301, 0]
click at [701, 331] on div "modal" at bounding box center [699, 330] width 8 height 8
click at [697, 314] on div "modal" at bounding box center [699, 315] width 8 height 8
click at [698, 306] on div "modal" at bounding box center [699, 306] width 8 height 8
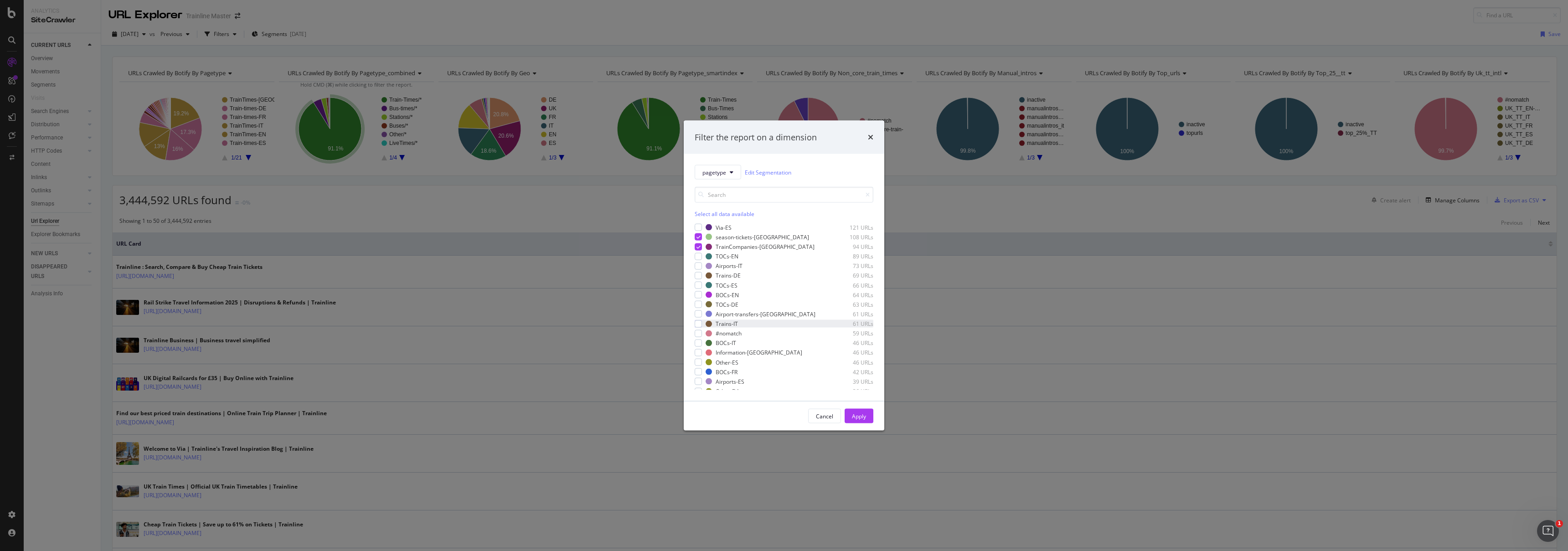
scroll to position [506, 0]
click at [702, 290] on div "modal" at bounding box center [699, 291] width 8 height 8
click at [700, 313] on div "modal" at bounding box center [699, 310] width 8 height 8
click at [700, 298] on div "modal" at bounding box center [699, 298] width 8 height 8
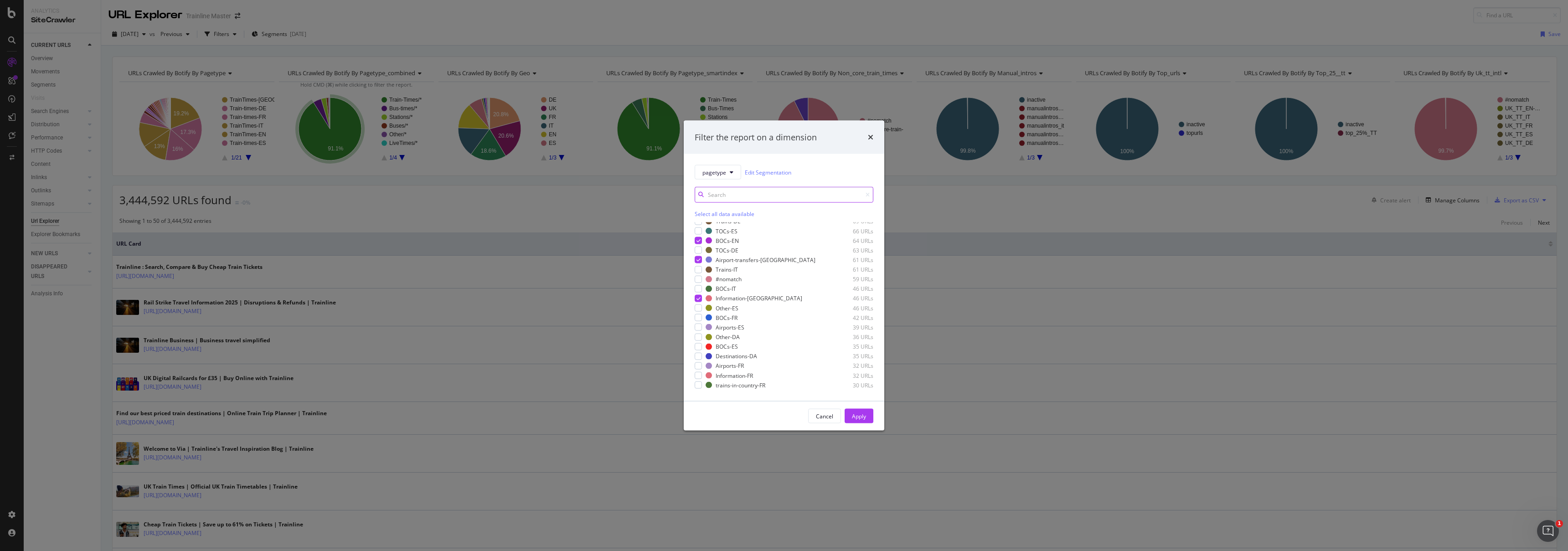
click at [713, 190] on input "modal" at bounding box center [784, 194] width 179 height 16
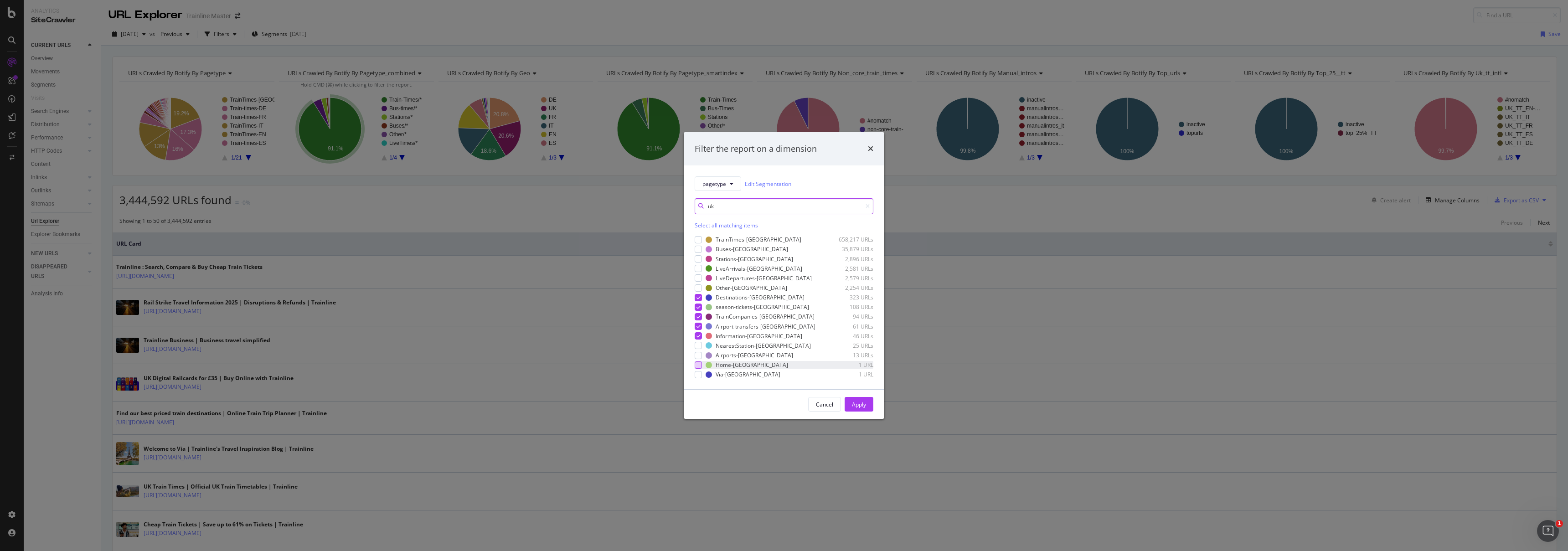
type input "uk"
click at [698, 365] on div "modal" at bounding box center [699, 365] width 8 height 8
click at [698, 355] on div "modal" at bounding box center [699, 356] width 8 height 8
click at [699, 345] on div "modal" at bounding box center [699, 345] width 8 height 8
click at [701, 374] on div "modal" at bounding box center [699, 375] width 8 height 8
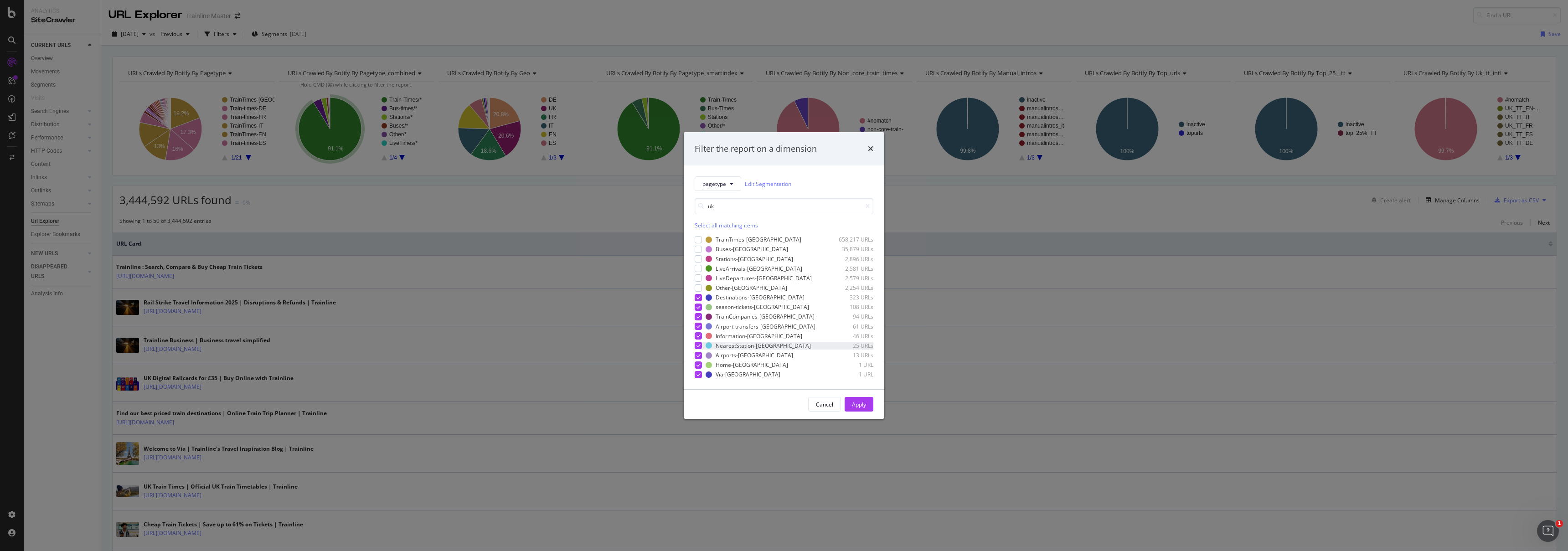
click at [703, 345] on div "NearestStation-[GEOGRAPHIC_DATA] 25 URLs" at bounding box center [784, 345] width 179 height 8
click at [854, 403] on div "Apply" at bounding box center [859, 405] width 14 height 8
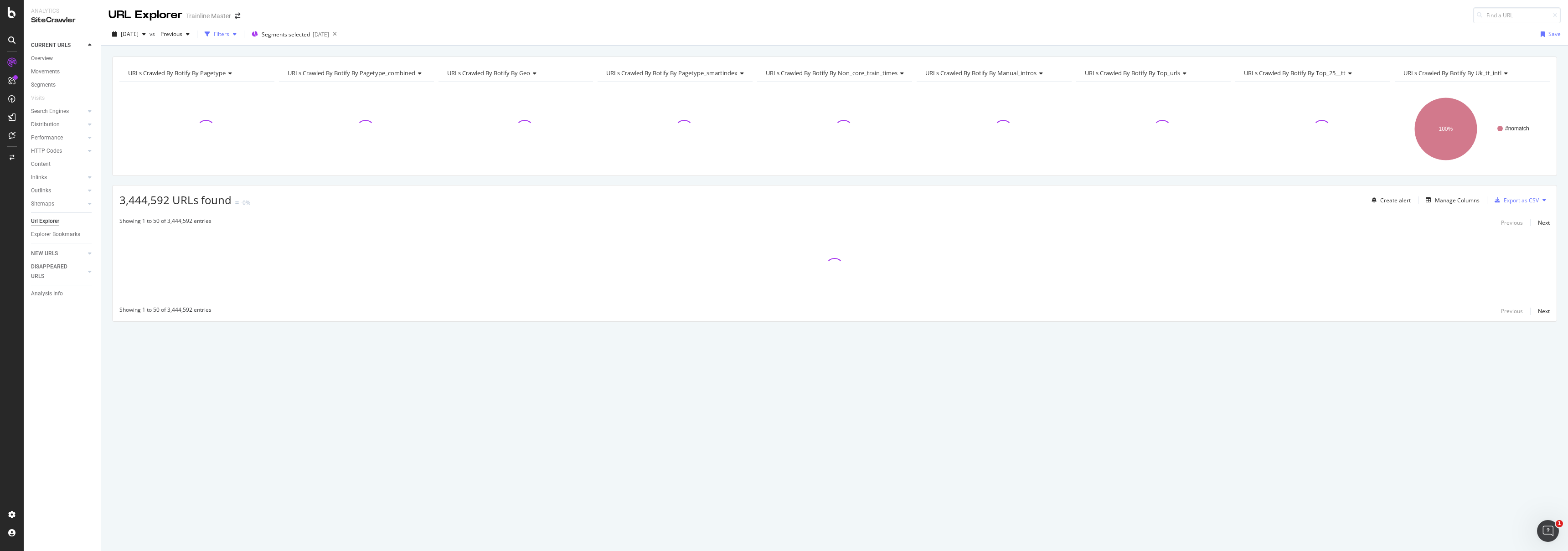
click at [241, 29] on div "Filters" at bounding box center [221, 34] width 39 height 14
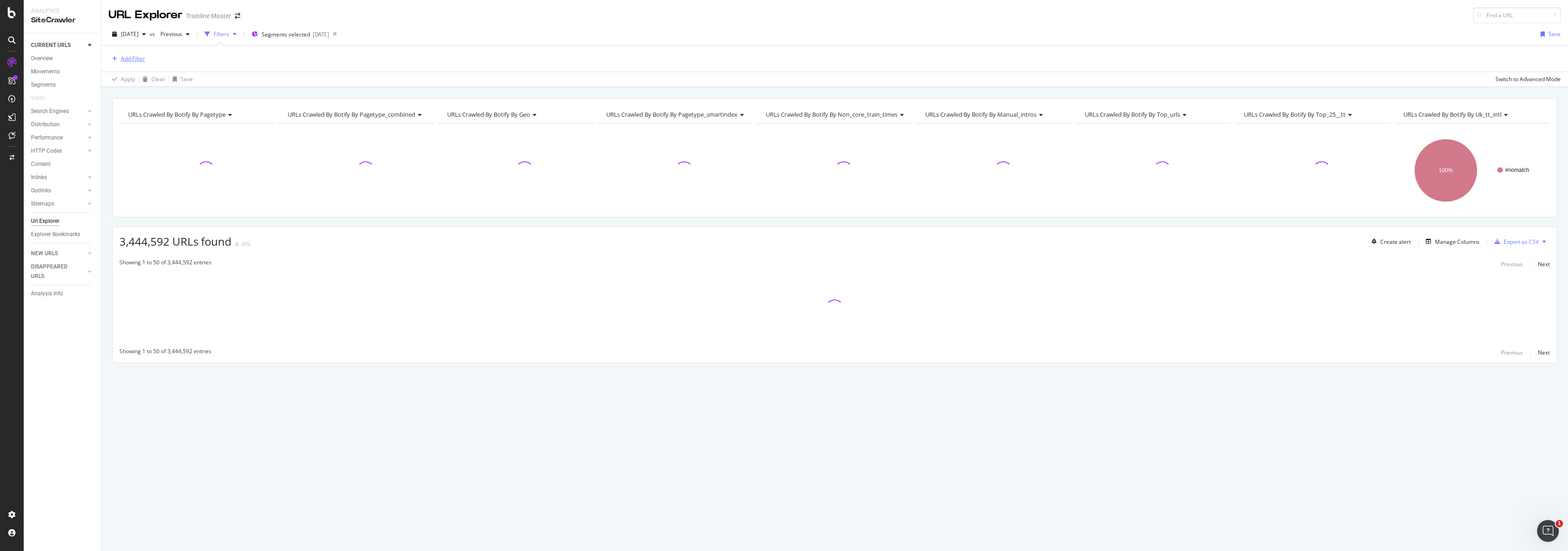
click at [136, 57] on div "Add Filter" at bounding box center [133, 58] width 24 height 8
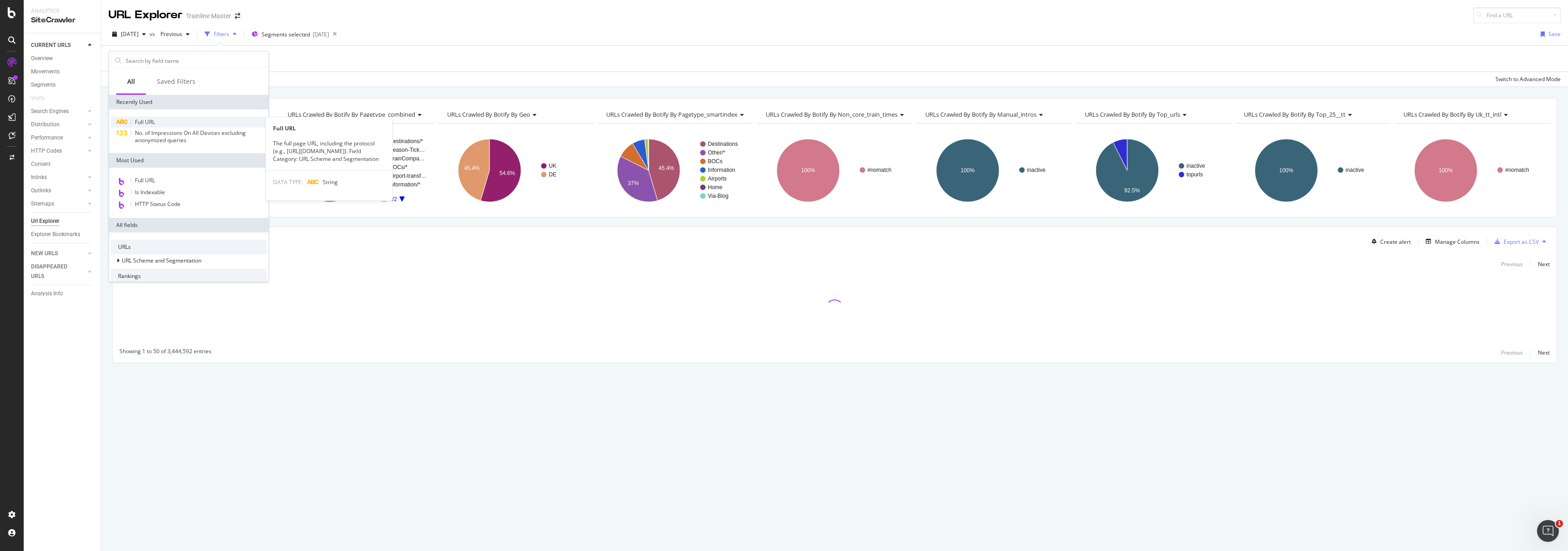
click at [155, 120] on div "Full URL" at bounding box center [189, 122] width 156 height 11
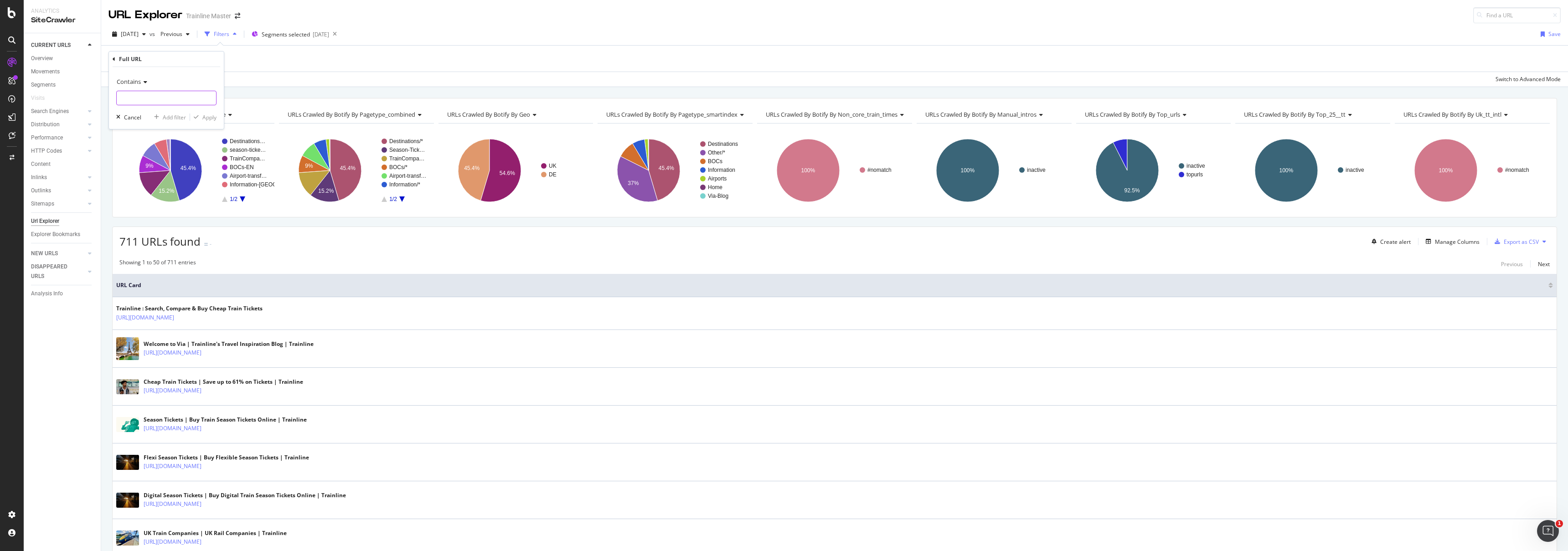
click at [163, 97] on input "text" at bounding box center [166, 99] width 100 height 15
type input "/trains/"
click at [215, 124] on div "Contains /trains/ Cancel Add filter Apply" at bounding box center [166, 98] width 115 height 62
click at [210, 115] on div "Apply" at bounding box center [209, 117] width 14 height 8
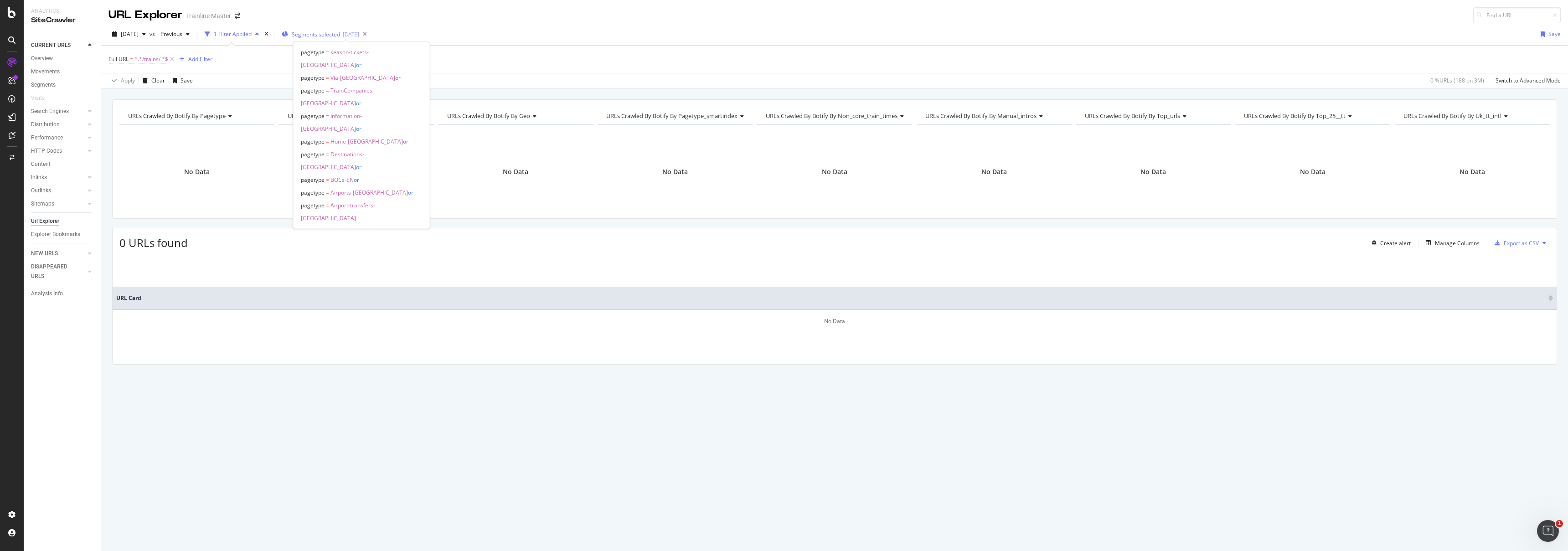
click at [326, 35] on span "Segments selected" at bounding box center [316, 35] width 48 height 8
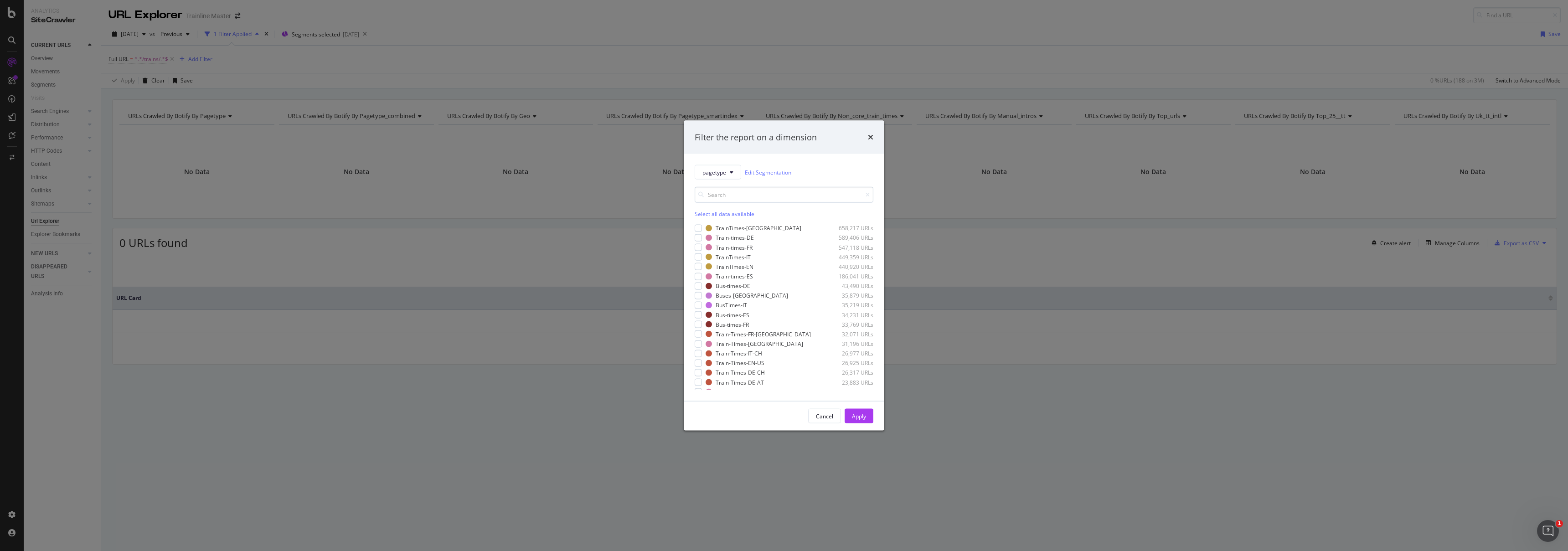
click at [733, 197] on input "modal" at bounding box center [784, 194] width 179 height 16
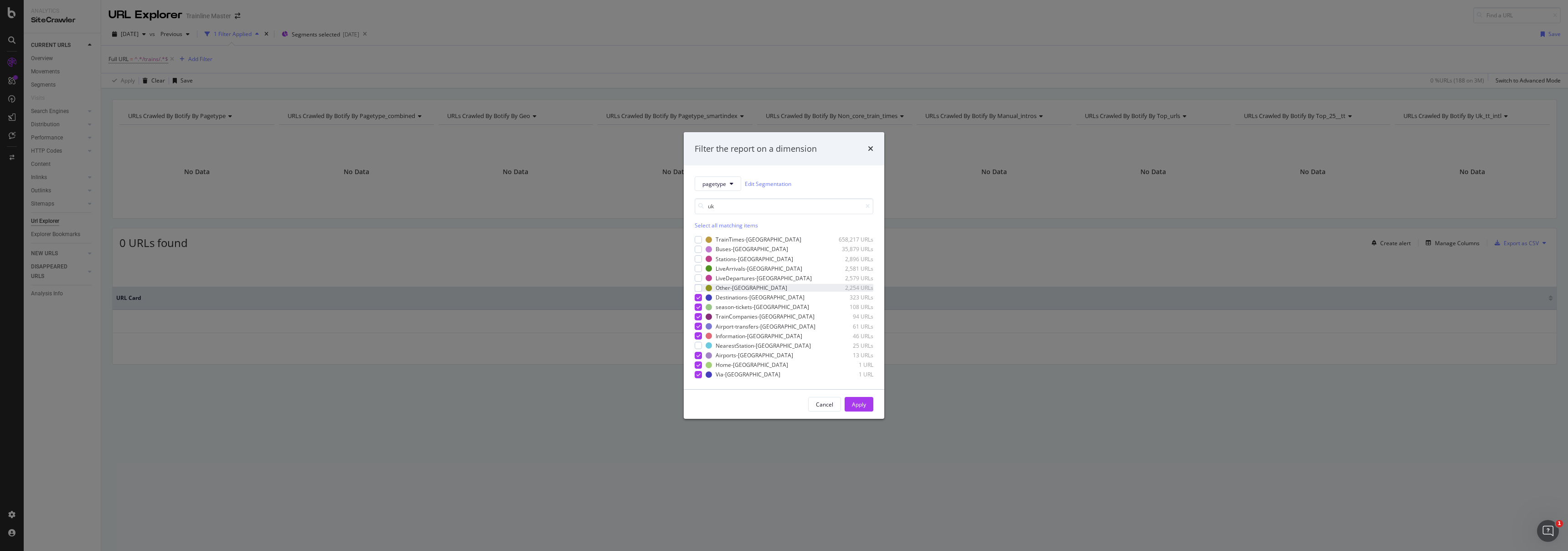
type input "uk"
click at [702, 286] on div "Other-UK 2,254 URLs" at bounding box center [784, 287] width 179 height 8
click at [869, 408] on button "Apply" at bounding box center [859, 405] width 29 height 15
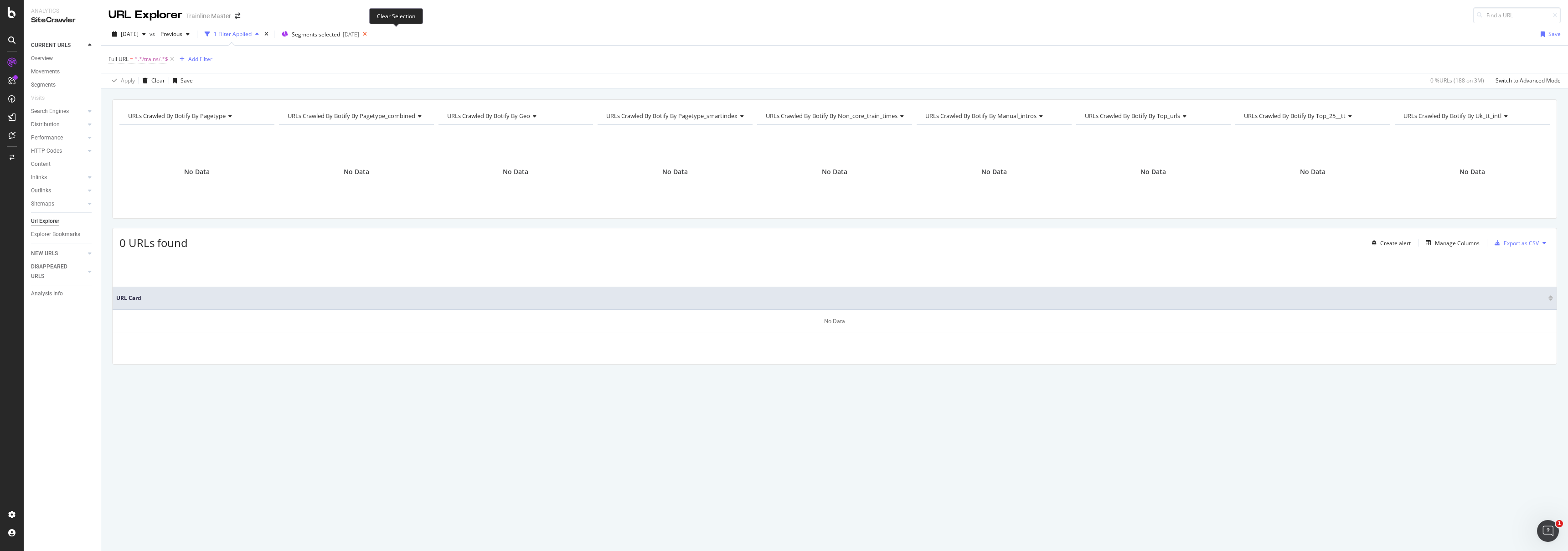
click at [370, 34] on icon at bounding box center [365, 35] width 11 height 13
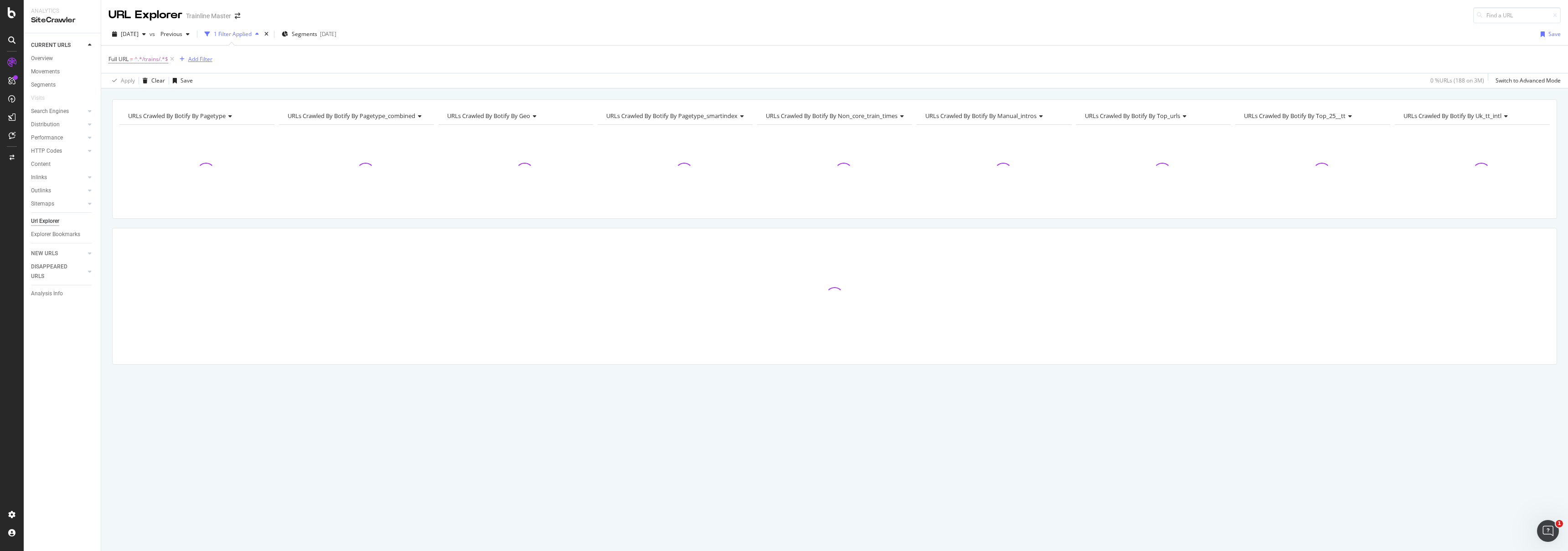
click at [190, 58] on div "Add Filter" at bounding box center [200, 59] width 24 height 8
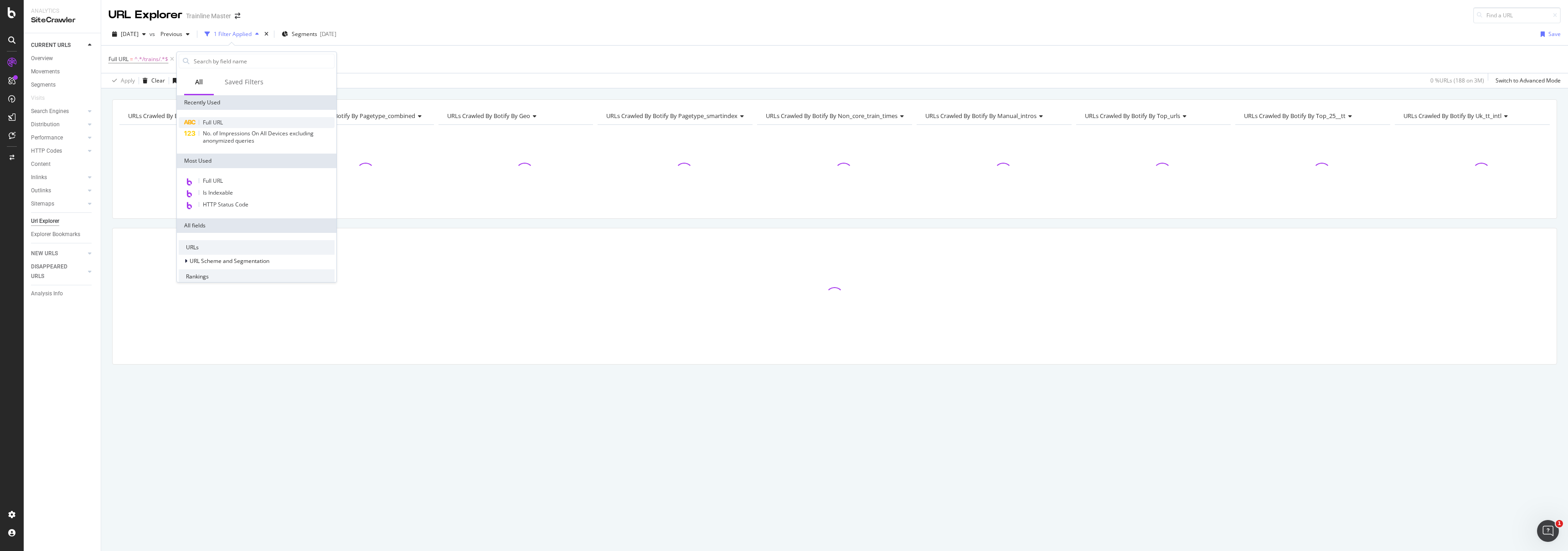
click at [224, 118] on div "Full URL" at bounding box center [256, 123] width 156 height 11
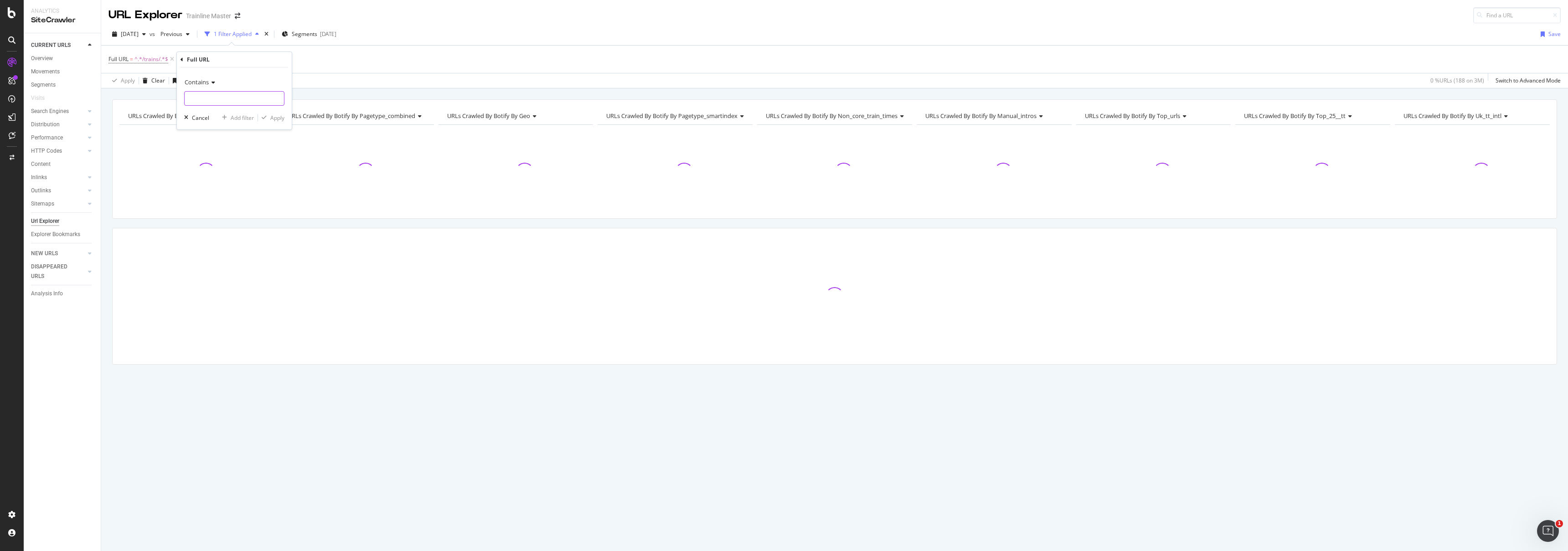
click at [248, 91] on input "text" at bounding box center [235, 99] width 100 height 15
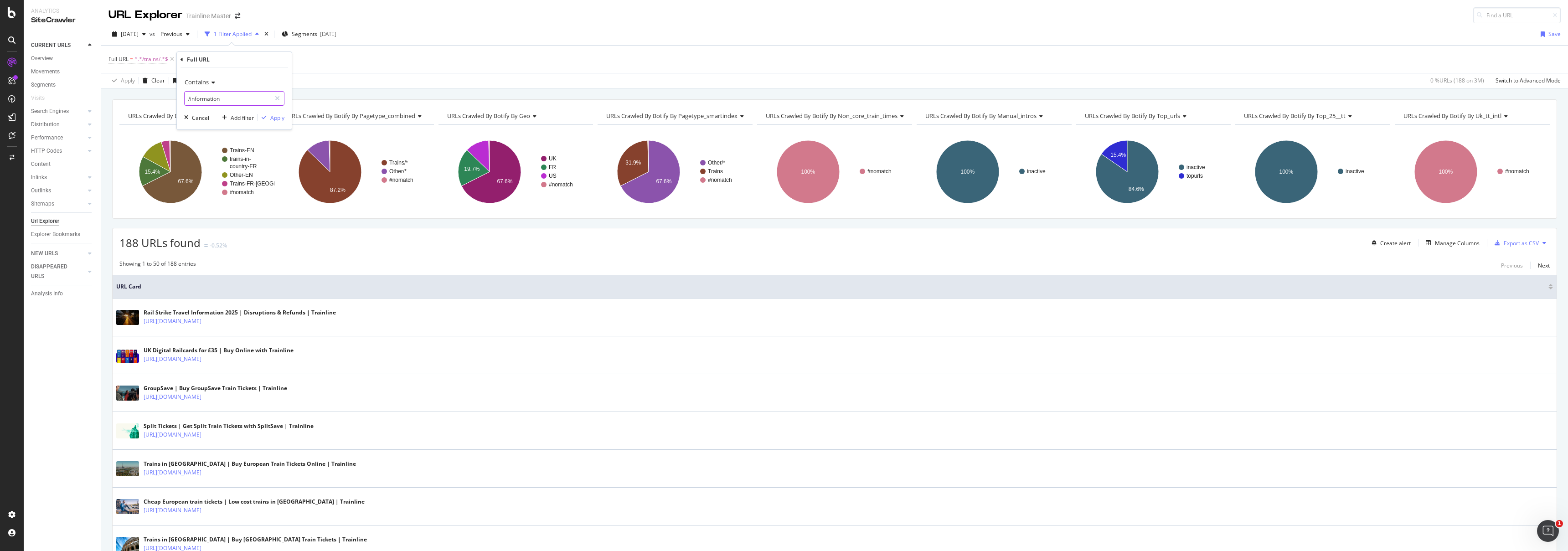
click at [189, 97] on input "/information" at bounding box center [228, 99] width 86 height 15
type input "com/information"
click at [274, 116] on div "Apply" at bounding box center [277, 117] width 14 height 8
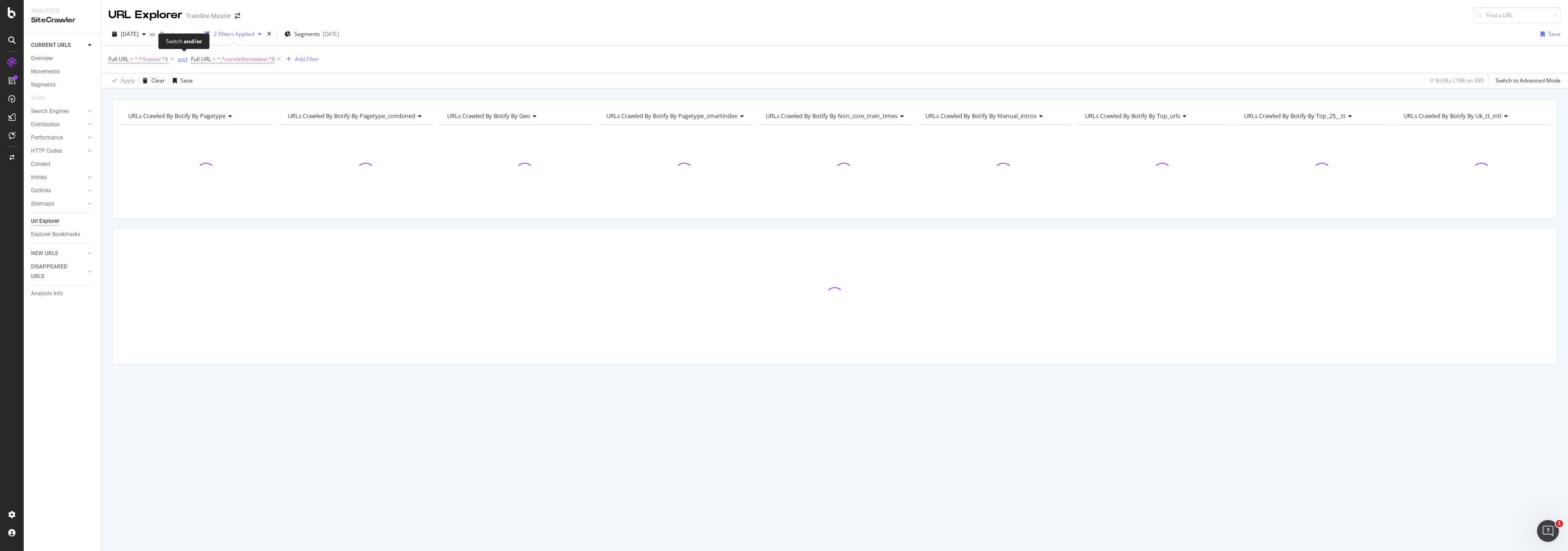
click at [182, 56] on div "and" at bounding box center [182, 59] width 9 height 8
click at [137, 61] on span "^.*/trains/.*$" at bounding box center [151, 59] width 34 height 13
click at [123, 94] on input "/trains/" at bounding box center [160, 98] width 86 height 15
click at [169, 97] on input "com/trains/" at bounding box center [160, 98] width 86 height 15
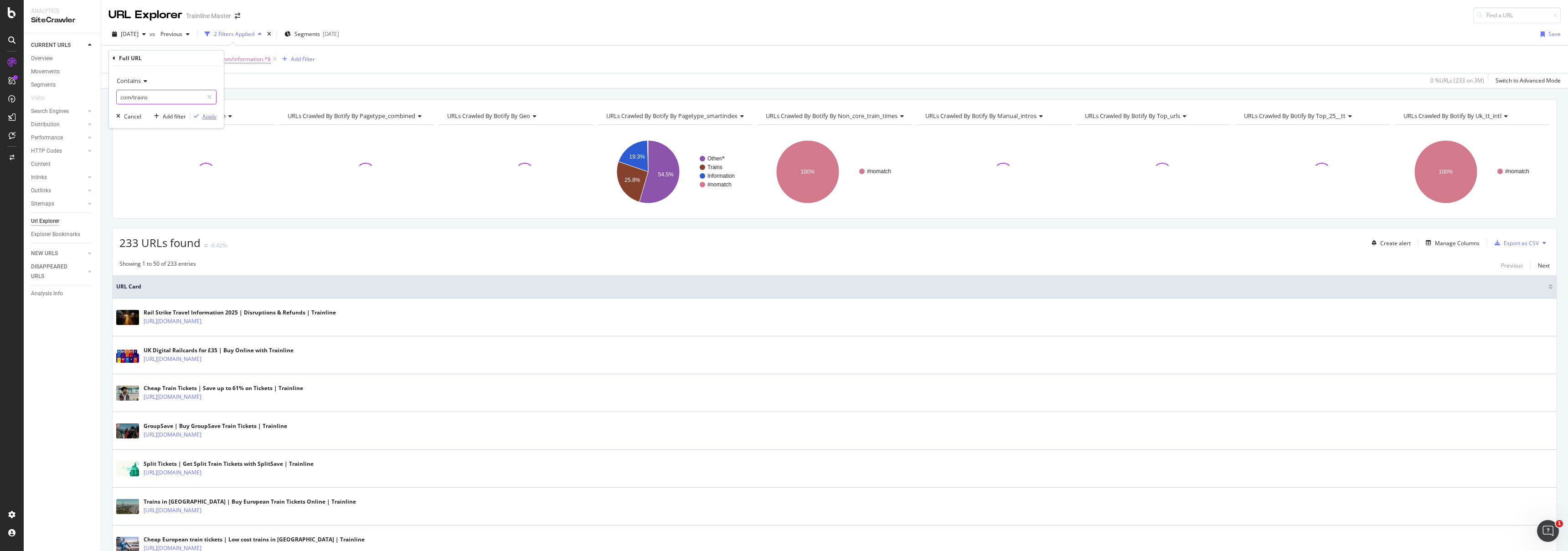
type input "com/trains"
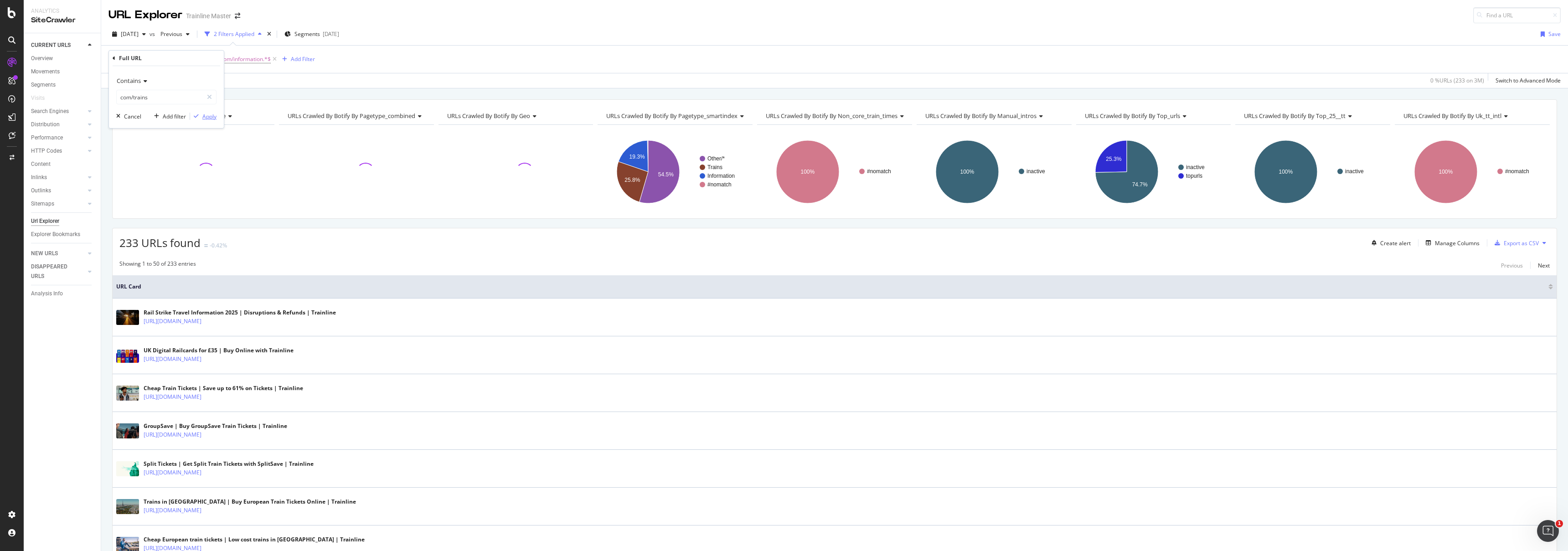
click at [198, 117] on icon "button" at bounding box center [195, 116] width 5 height 6
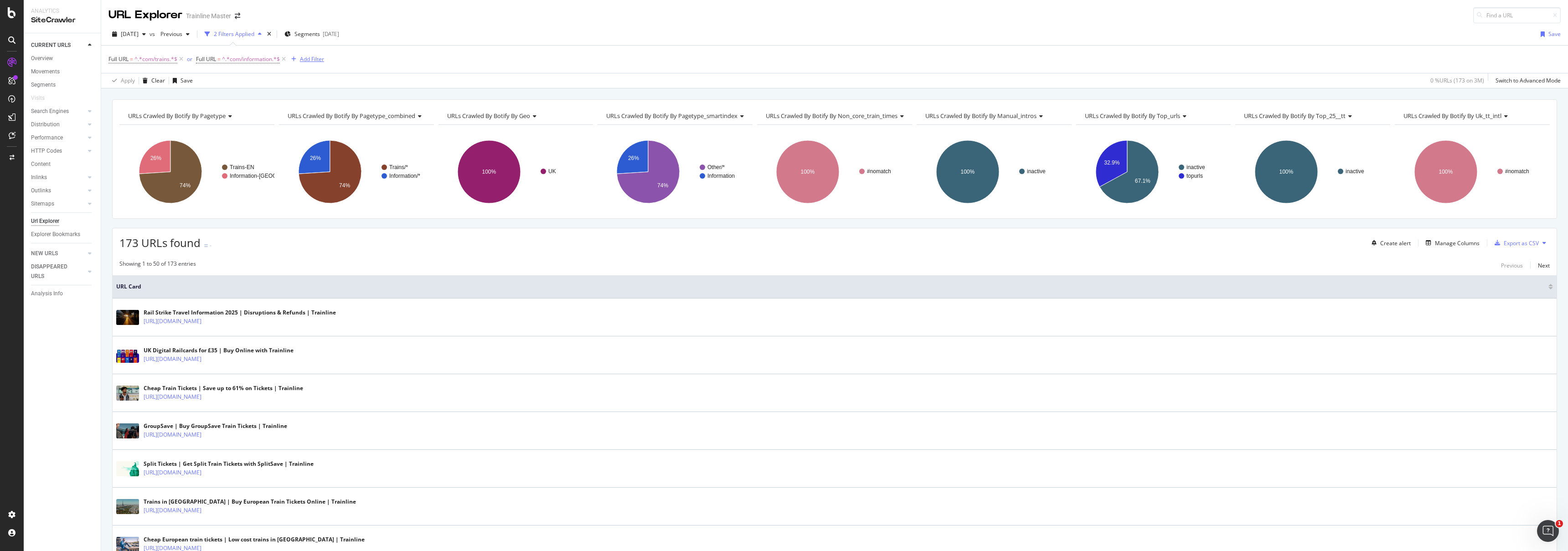
click at [304, 56] on div "Add Filter" at bounding box center [312, 59] width 24 height 8
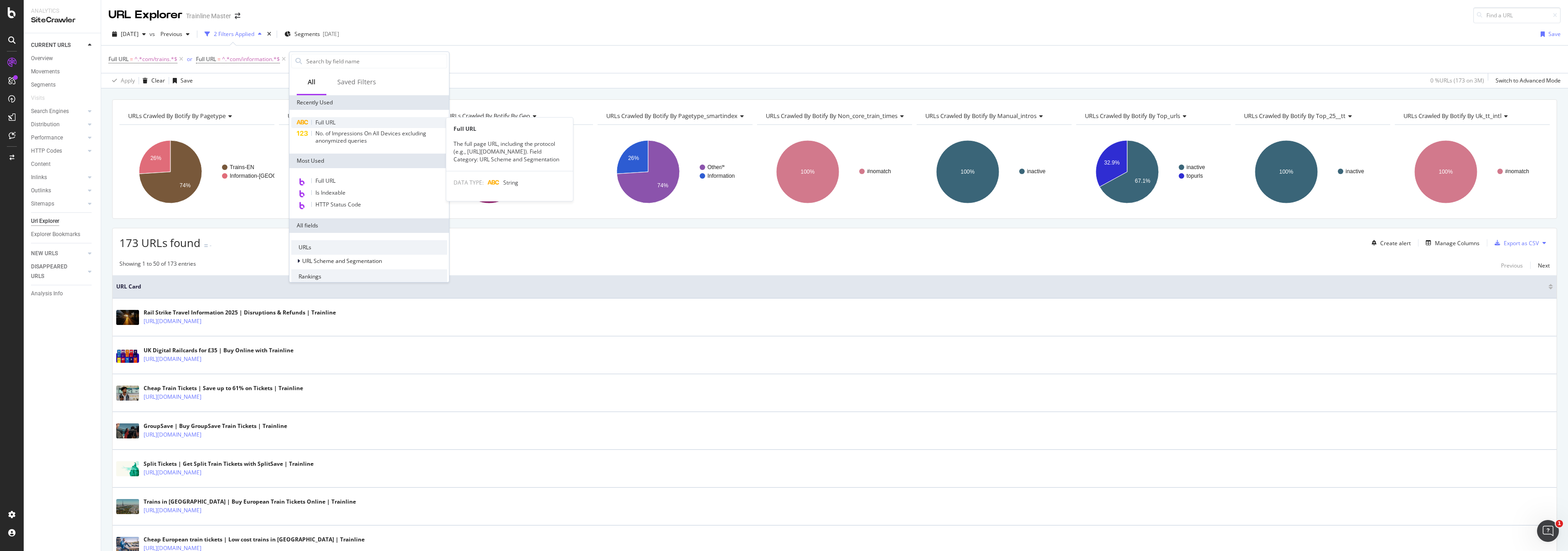
click at [335, 118] on span "Full URL" at bounding box center [325, 122] width 20 height 8
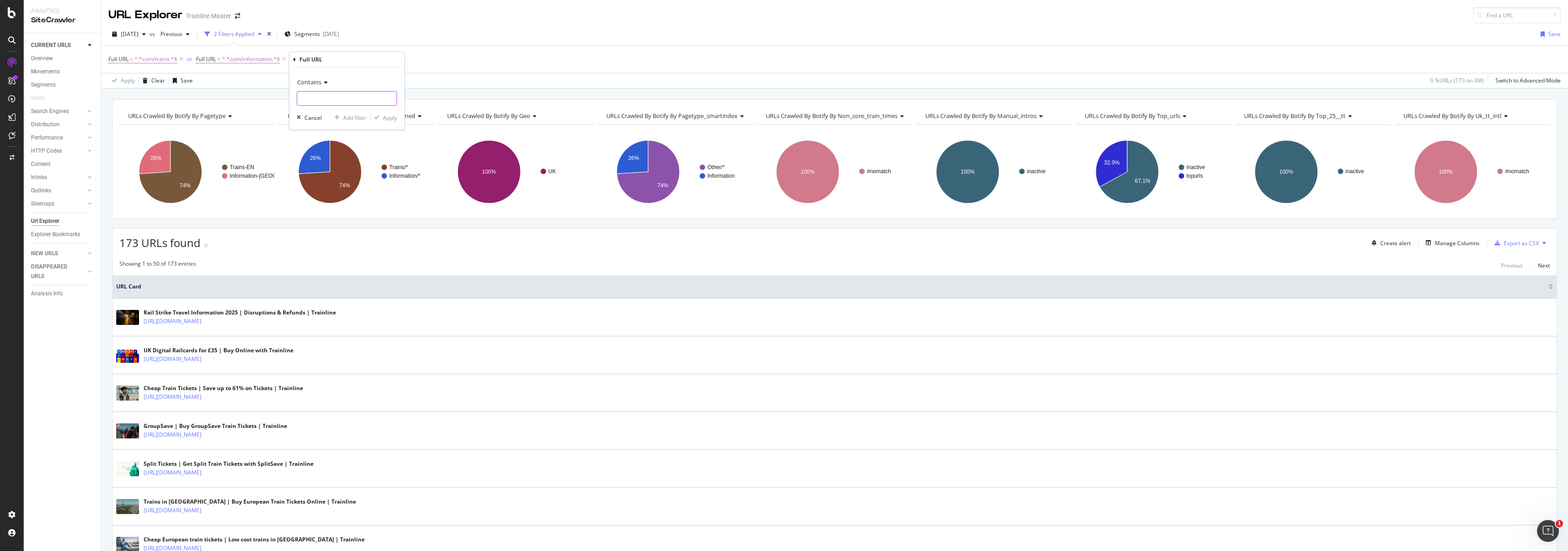
click at [331, 94] on input "text" at bounding box center [347, 99] width 100 height 15
type input "com/train-companies"
click at [396, 121] on div "Apply" at bounding box center [390, 117] width 14 height 8
click at [436, 55] on div "Add Filter" at bounding box center [427, 59] width 24 height 8
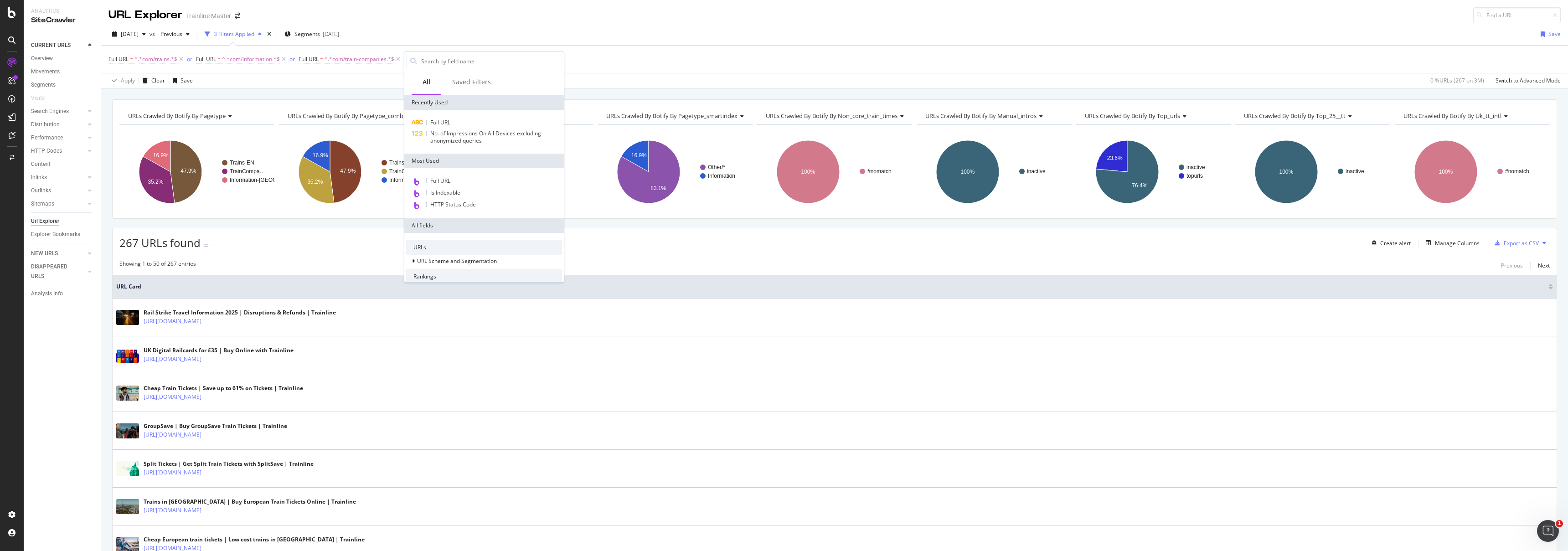
click at [444, 112] on div "Full URL No. of Impressions On All Devices excluding anonymized queries" at bounding box center [484, 131] width 160 height 44
click at [446, 118] on span "Full URL" at bounding box center [440, 122] width 20 height 8
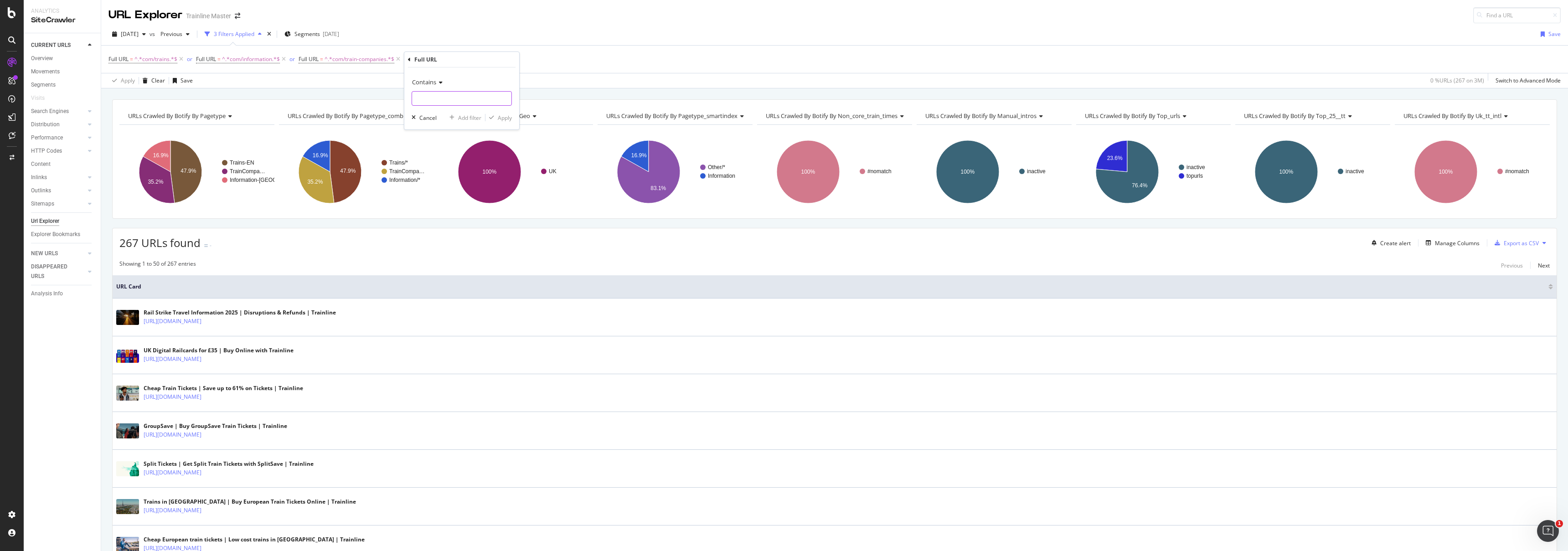
click at [444, 99] on input "text" at bounding box center [462, 99] width 100 height 15
type input "/"
type input ".com/destinations"
click at [511, 116] on div "Apply" at bounding box center [505, 117] width 14 height 8
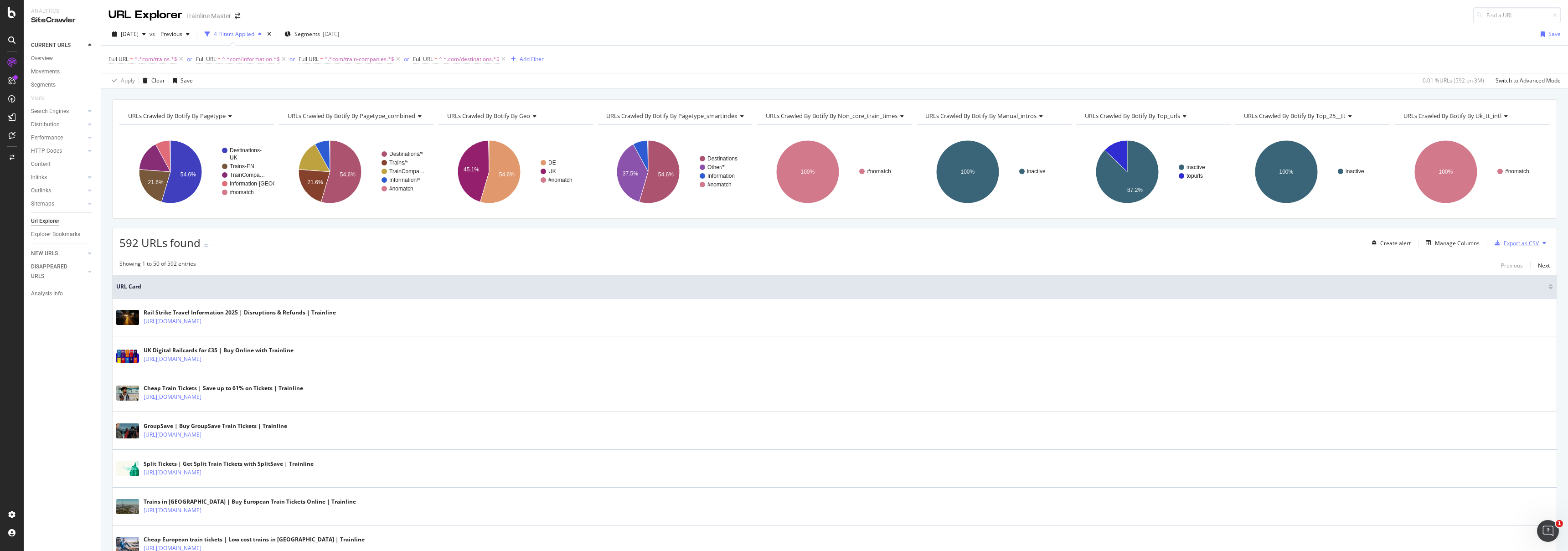
click at [1508, 239] on div "Export as CSV" at bounding box center [1521, 243] width 35 height 8
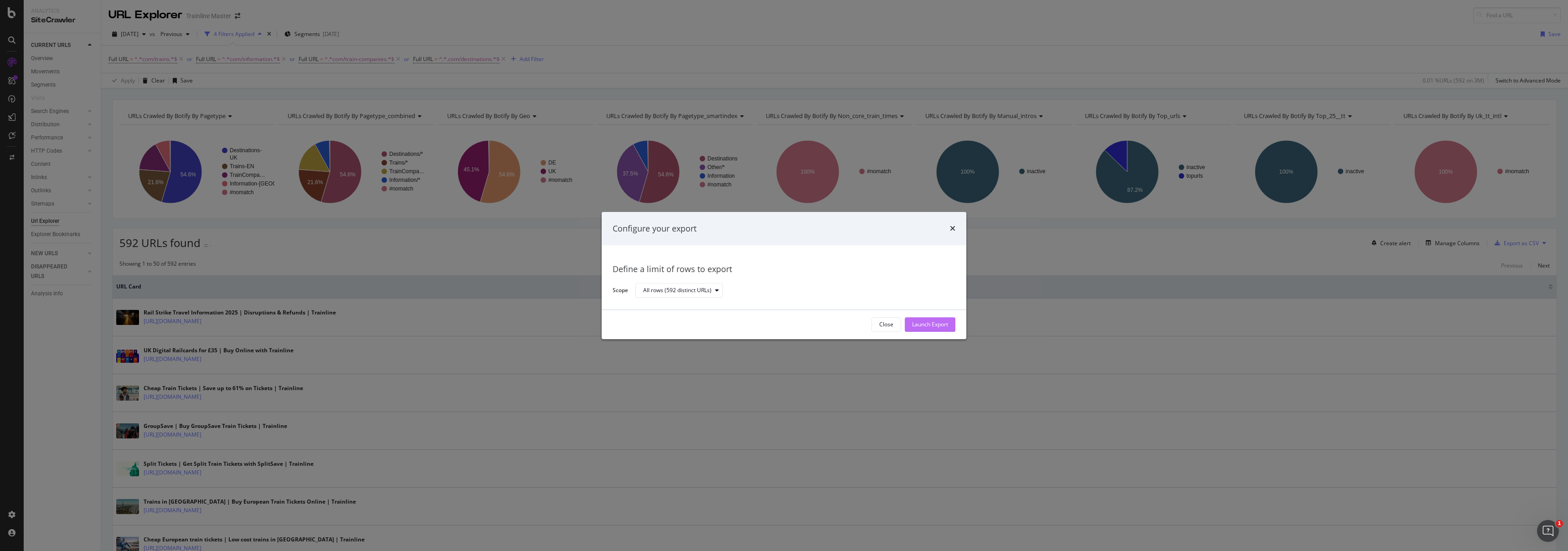
click at [933, 325] on div "Launch Export" at bounding box center [930, 325] width 36 height 8
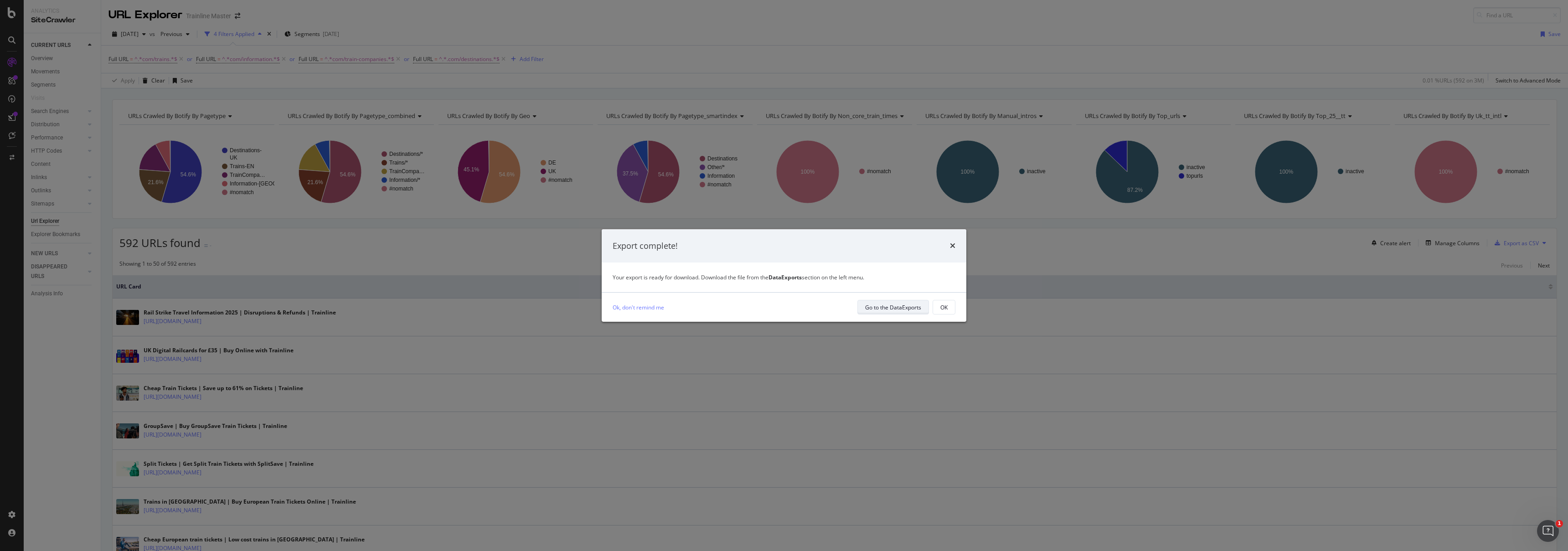
click at [914, 313] on div "Go to the DataExports" at bounding box center [893, 307] width 56 height 13
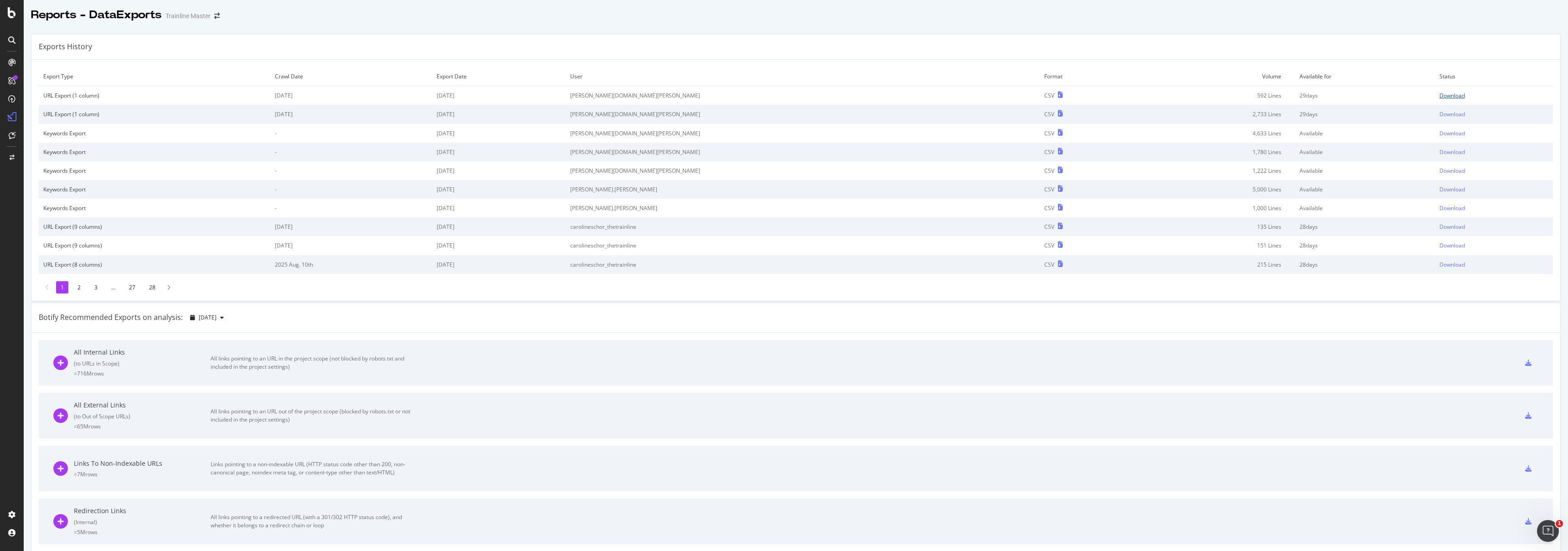
click at [1439, 93] on div "Download" at bounding box center [1452, 96] width 25 height 8
